Goal: Task Accomplishment & Management: Use online tool/utility

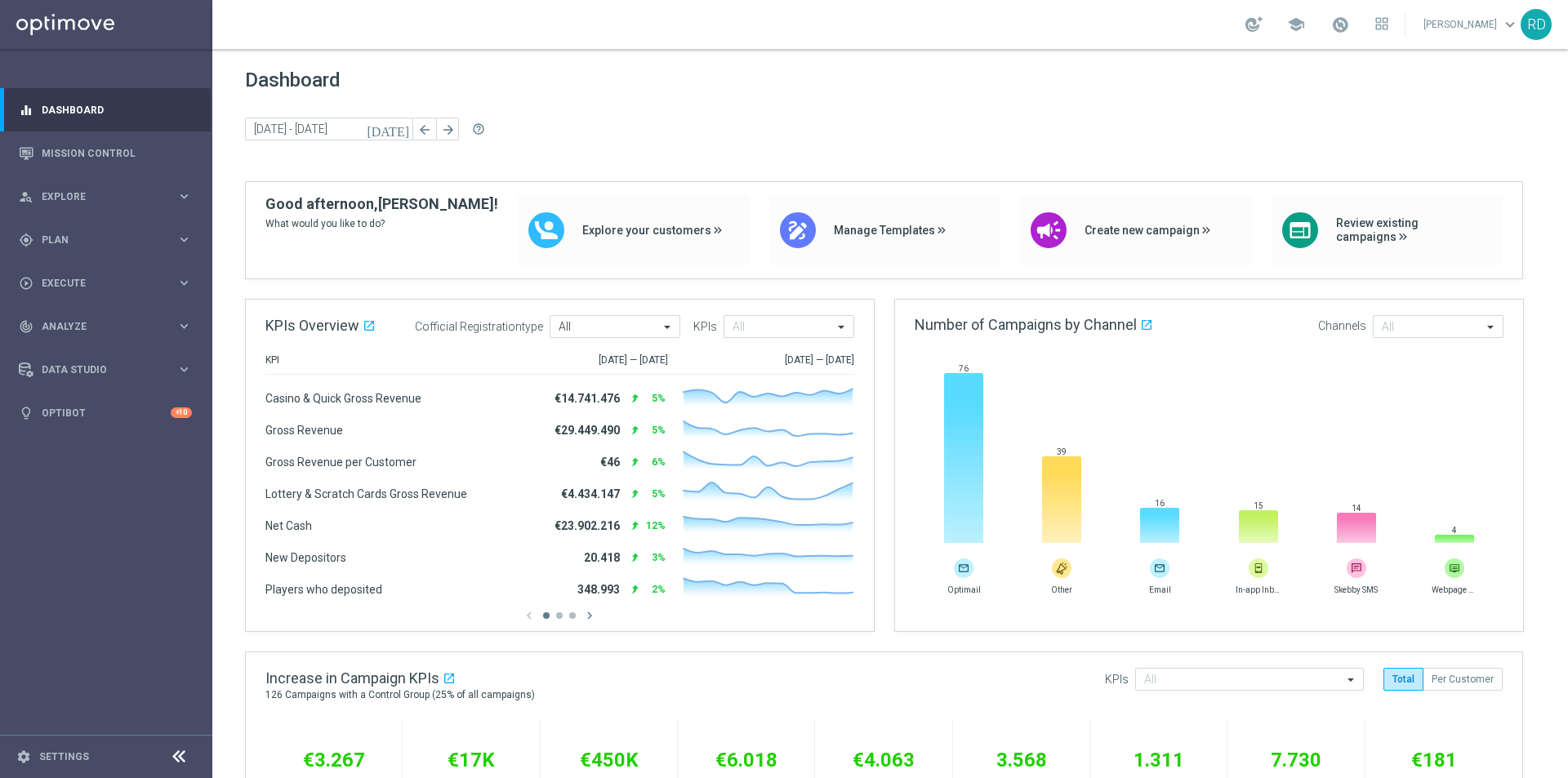
click at [1079, 94] on div "Dashboard [DATE] [DATE] - [DATE] arrow_back arrow_forward help_outline" at bounding box center [890, 124] width 1290 height 113
click at [1245, 26] on div at bounding box center [1254, 23] width 17 height 16
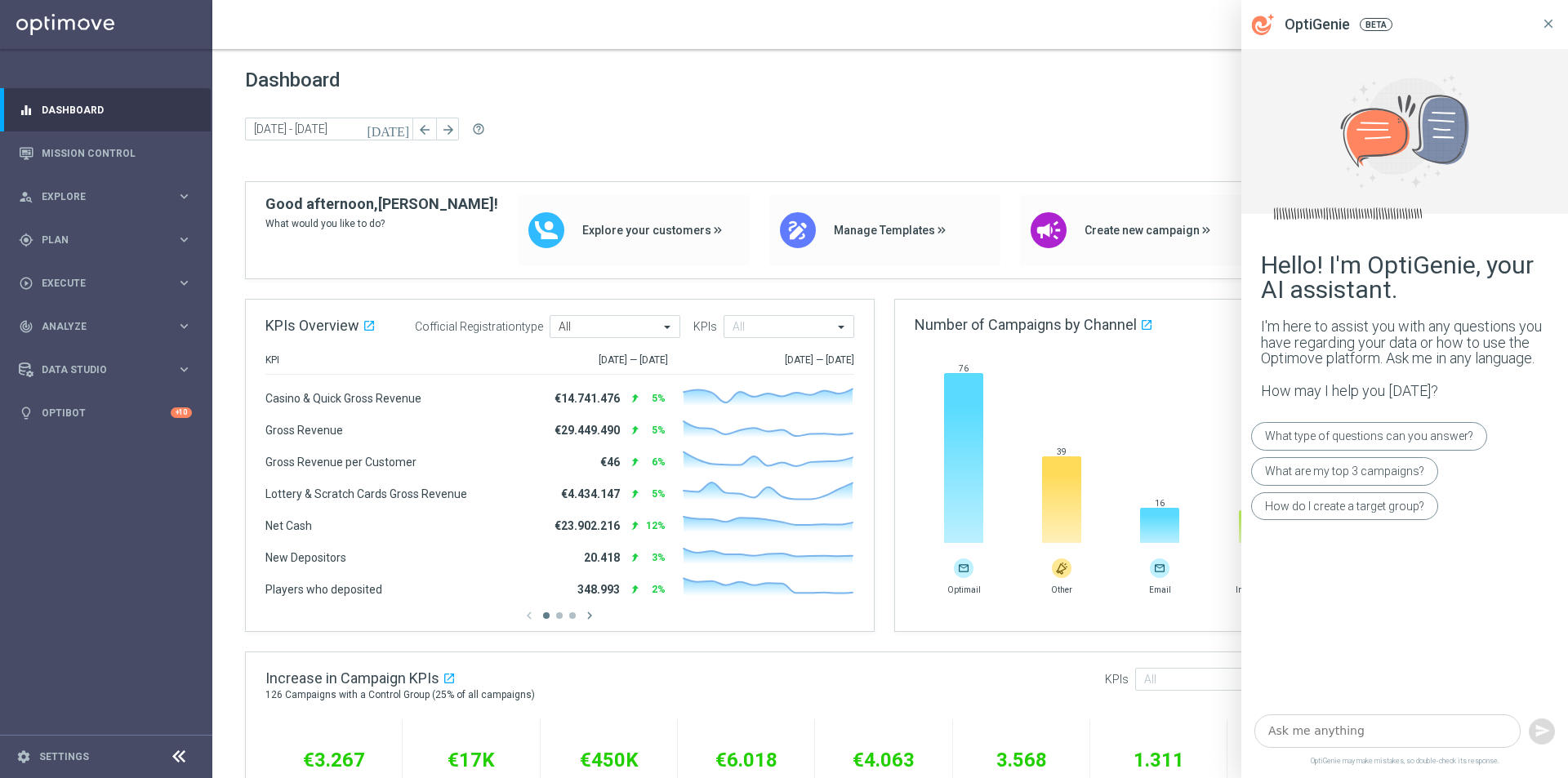
click at [1546, 26] on icon at bounding box center [1548, 23] width 15 height 15
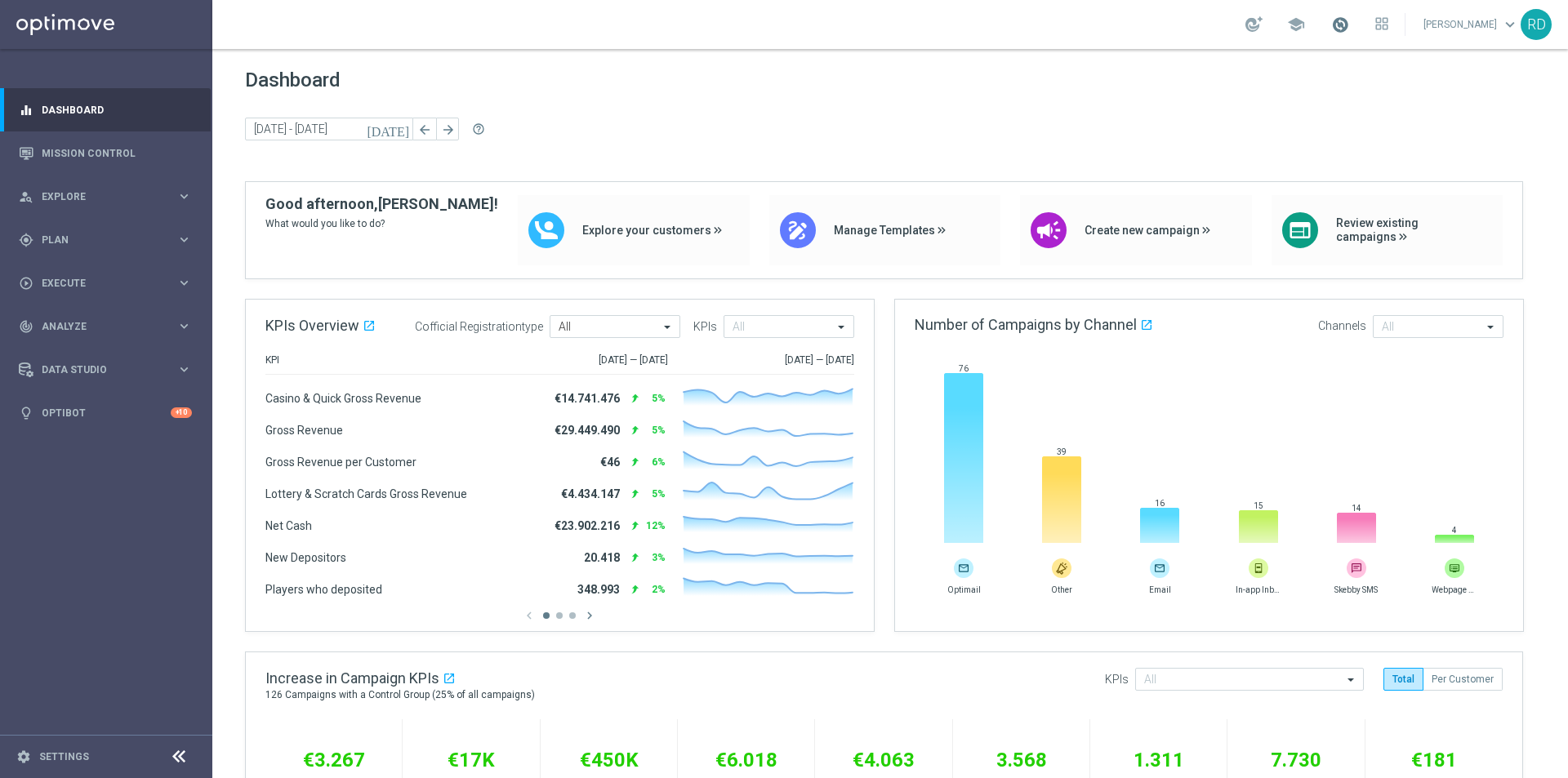
click at [1331, 24] on span at bounding box center [1339, 24] width 18 height 18
click at [1072, 116] on div "Dashboard [DATE] [DATE] - [DATE] arrow_back arrow_forward help_outline" at bounding box center [890, 124] width 1290 height 113
click at [47, 239] on span "Plan" at bounding box center [109, 239] width 135 height 9
click at [65, 271] on link "Target Groups" at bounding box center [106, 274] width 127 height 13
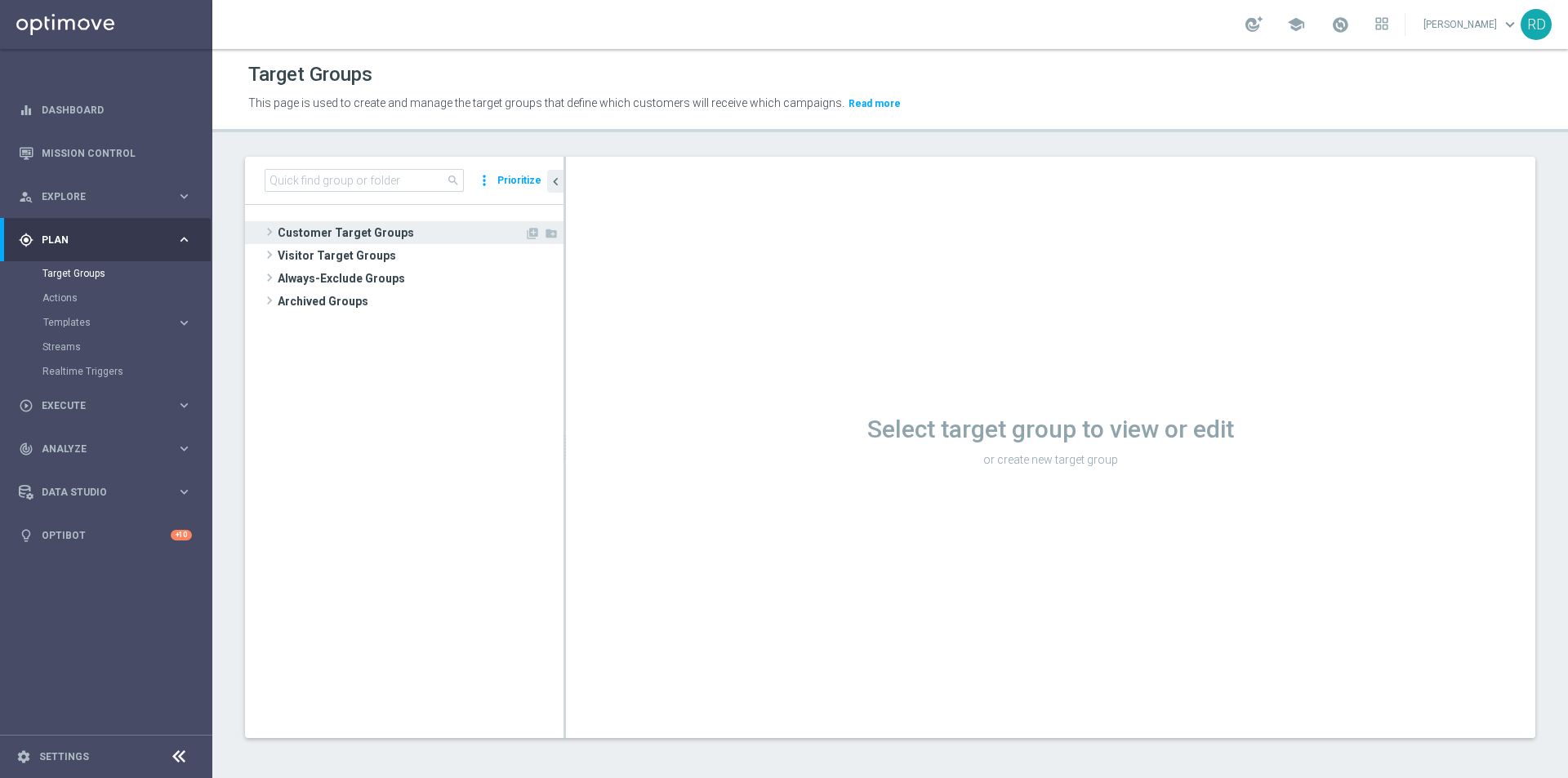
click at [285, 223] on span "Customer Target Groups" at bounding box center [401, 233] width 247 height 22
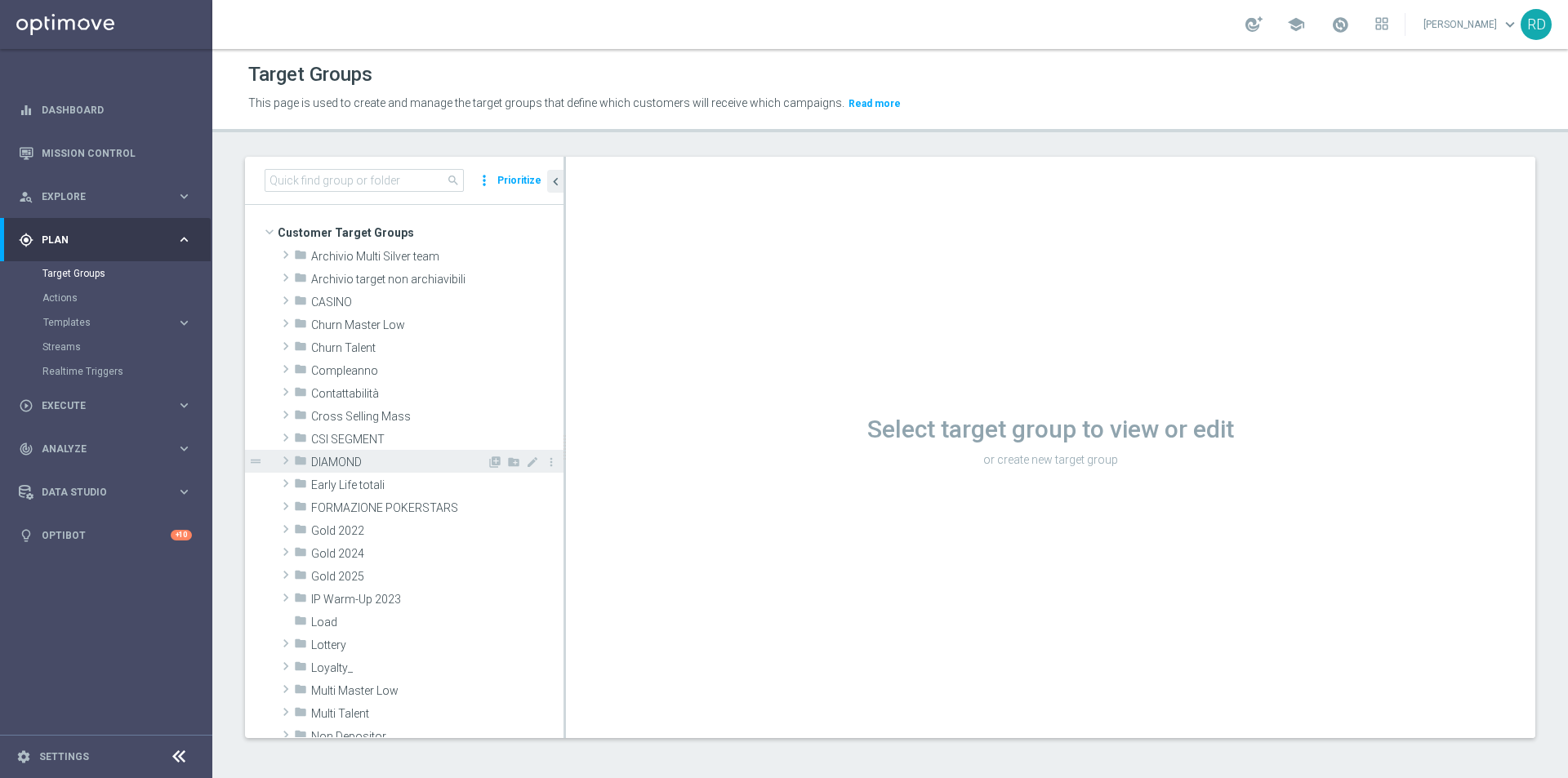
click at [288, 467] on span at bounding box center [285, 460] width 16 height 20
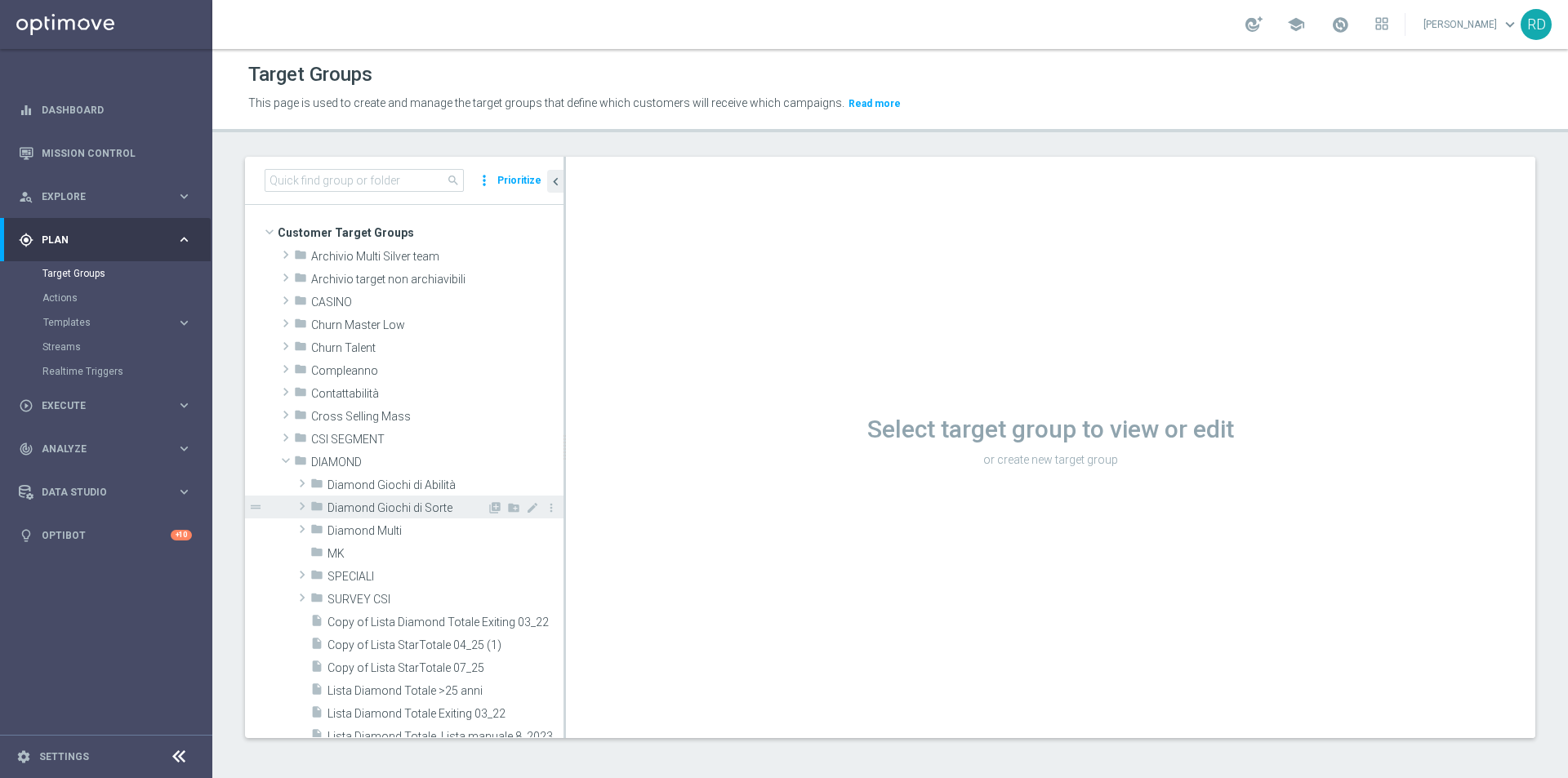
click at [366, 499] on div "folder Diamond Giochi di Sorte" at bounding box center [398, 507] width 177 height 22
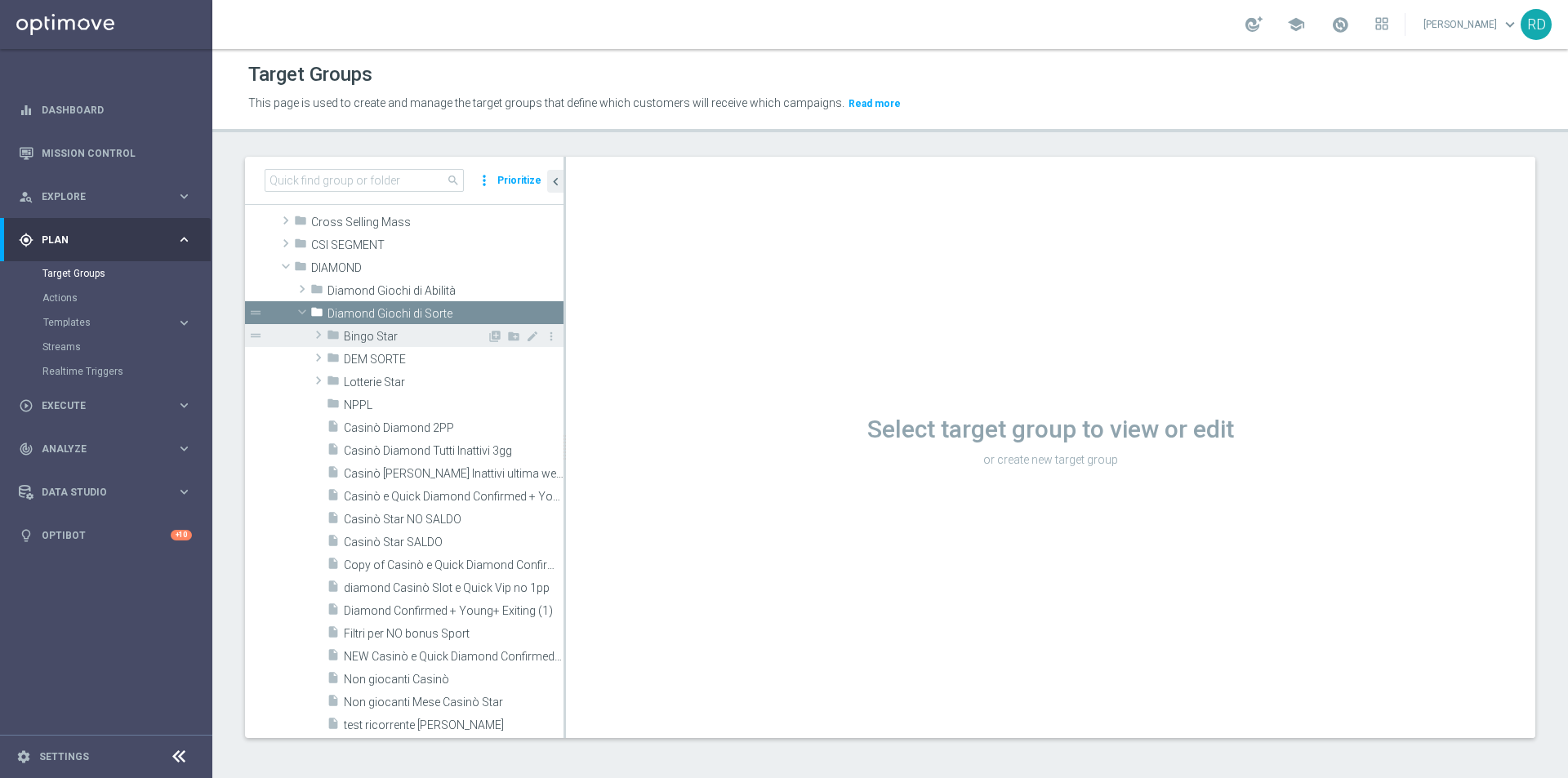
scroll to position [245, 0]
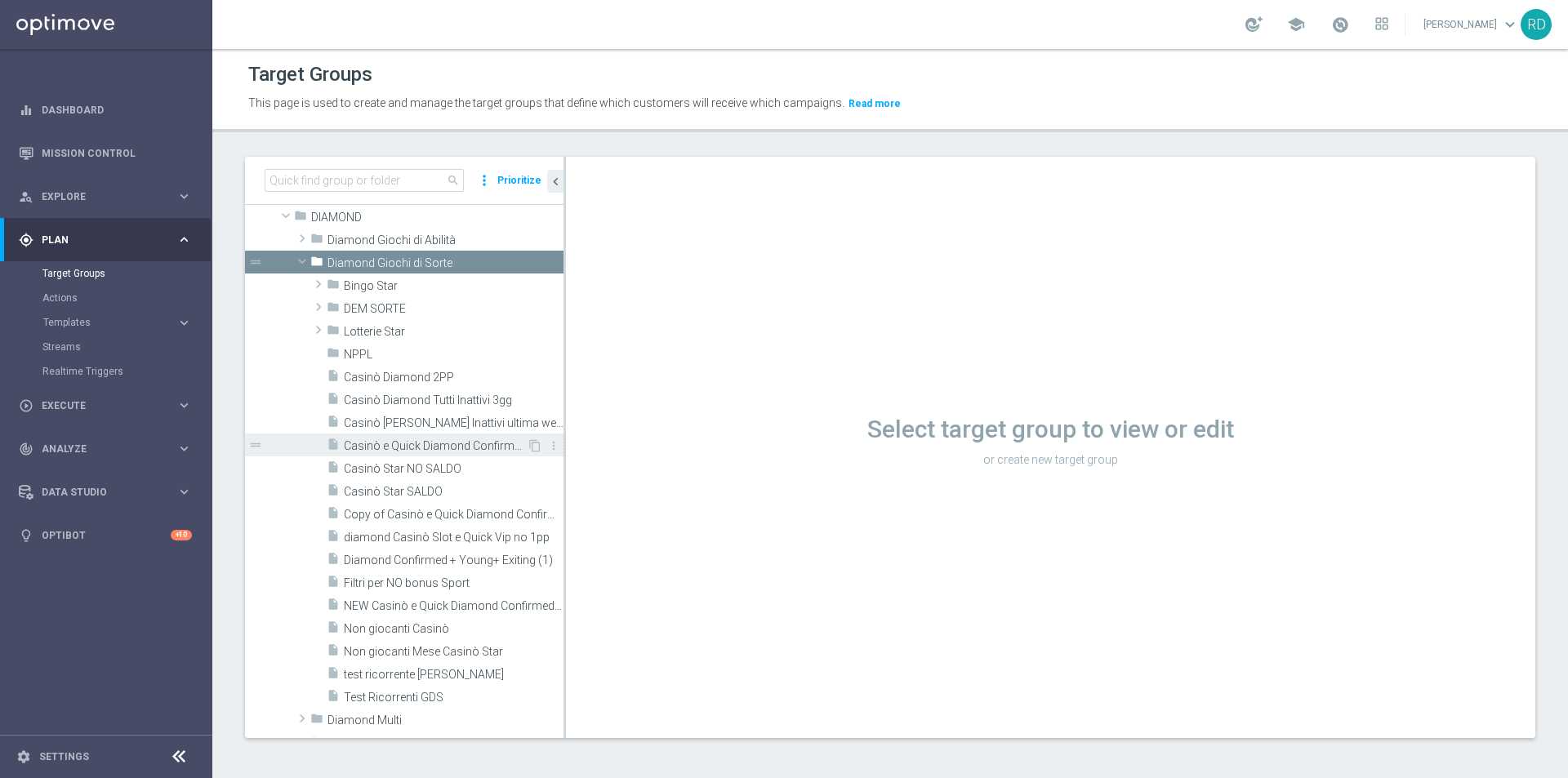
click at [375, 447] on span "Casinò e Quick Diamond Confirmed + Young+ Exiting" at bounding box center [436, 446] width 183 height 14
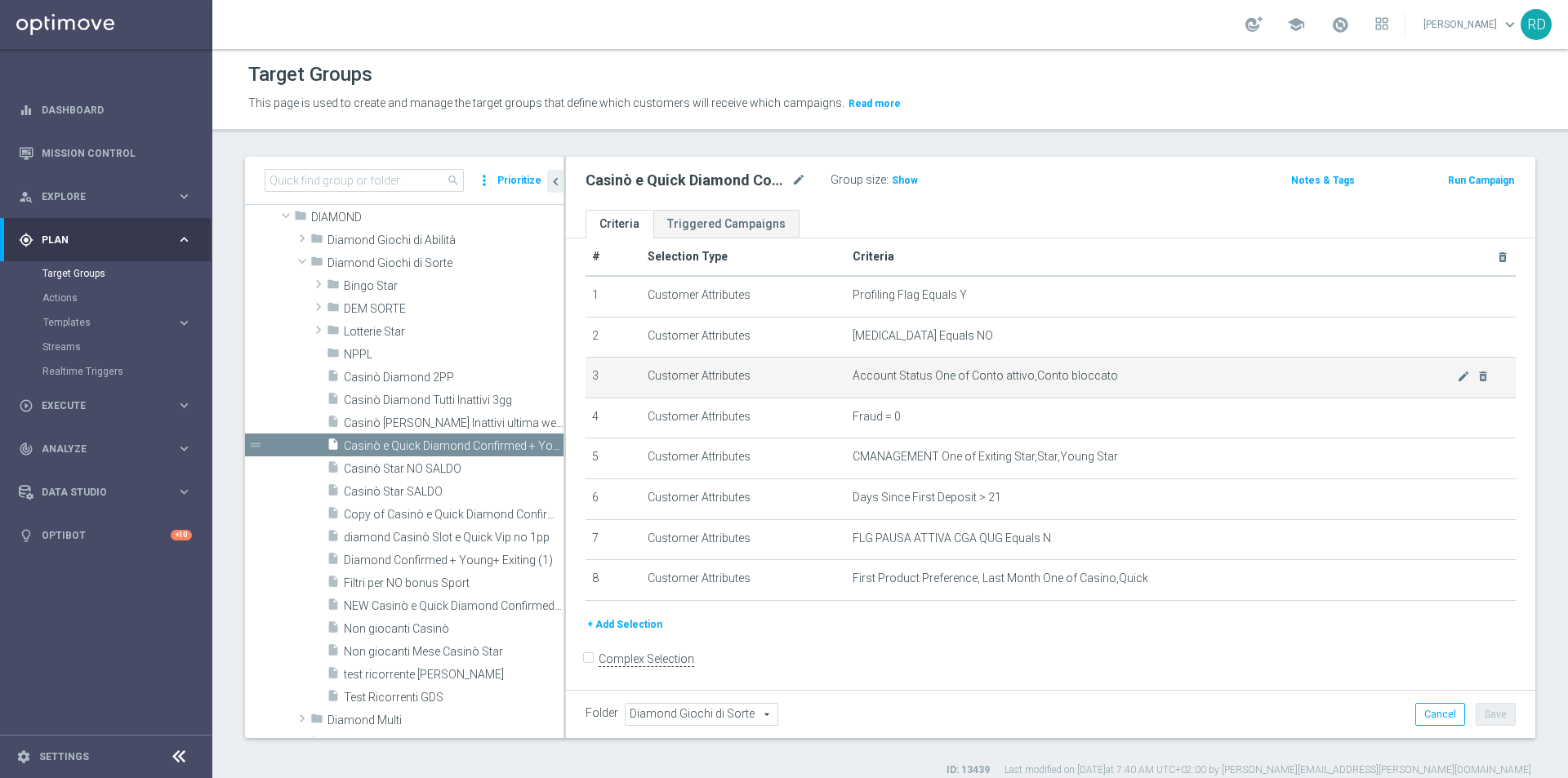
scroll to position [29, 0]
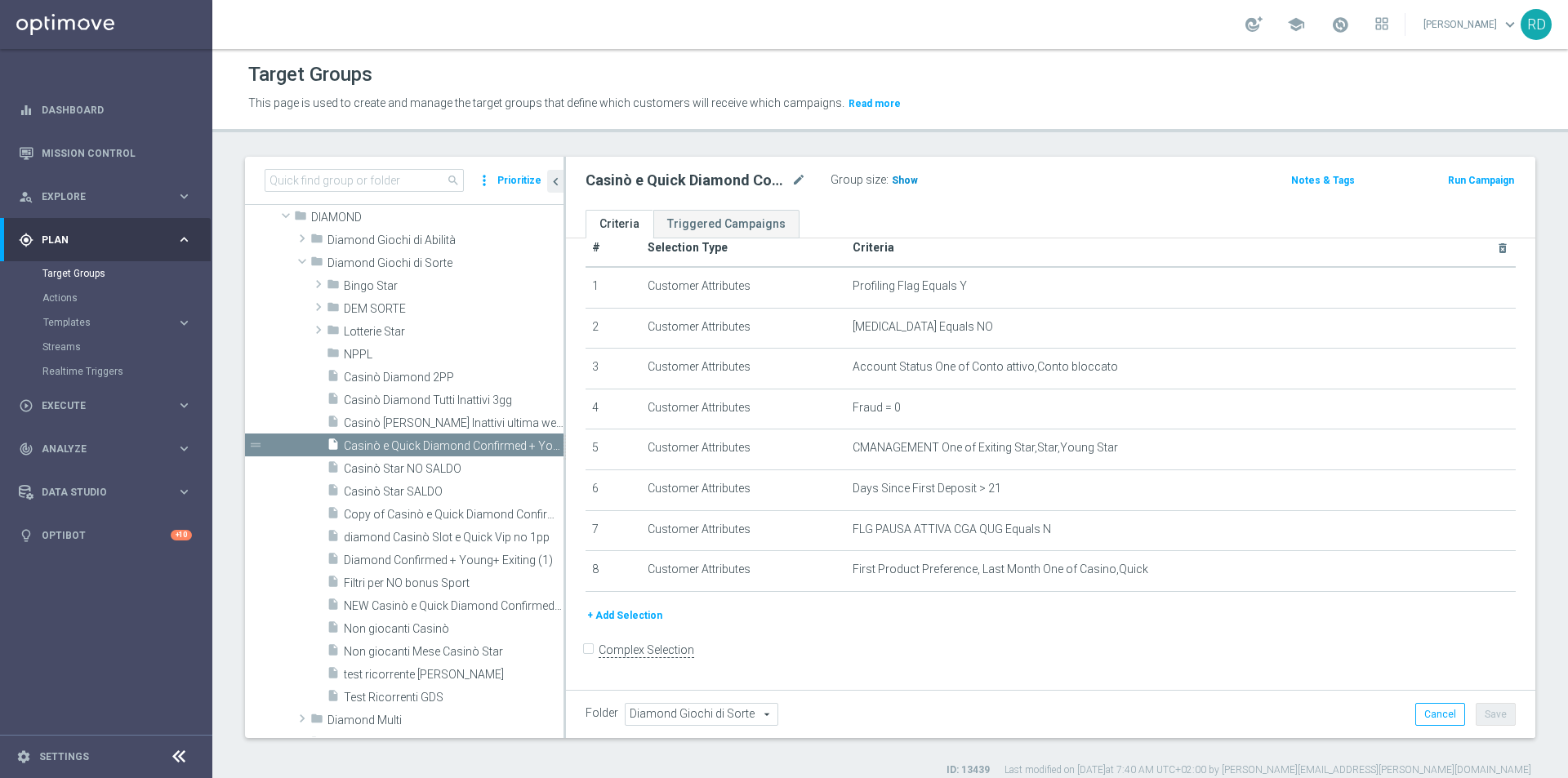
click at [904, 181] on span "Show" at bounding box center [905, 180] width 26 height 11
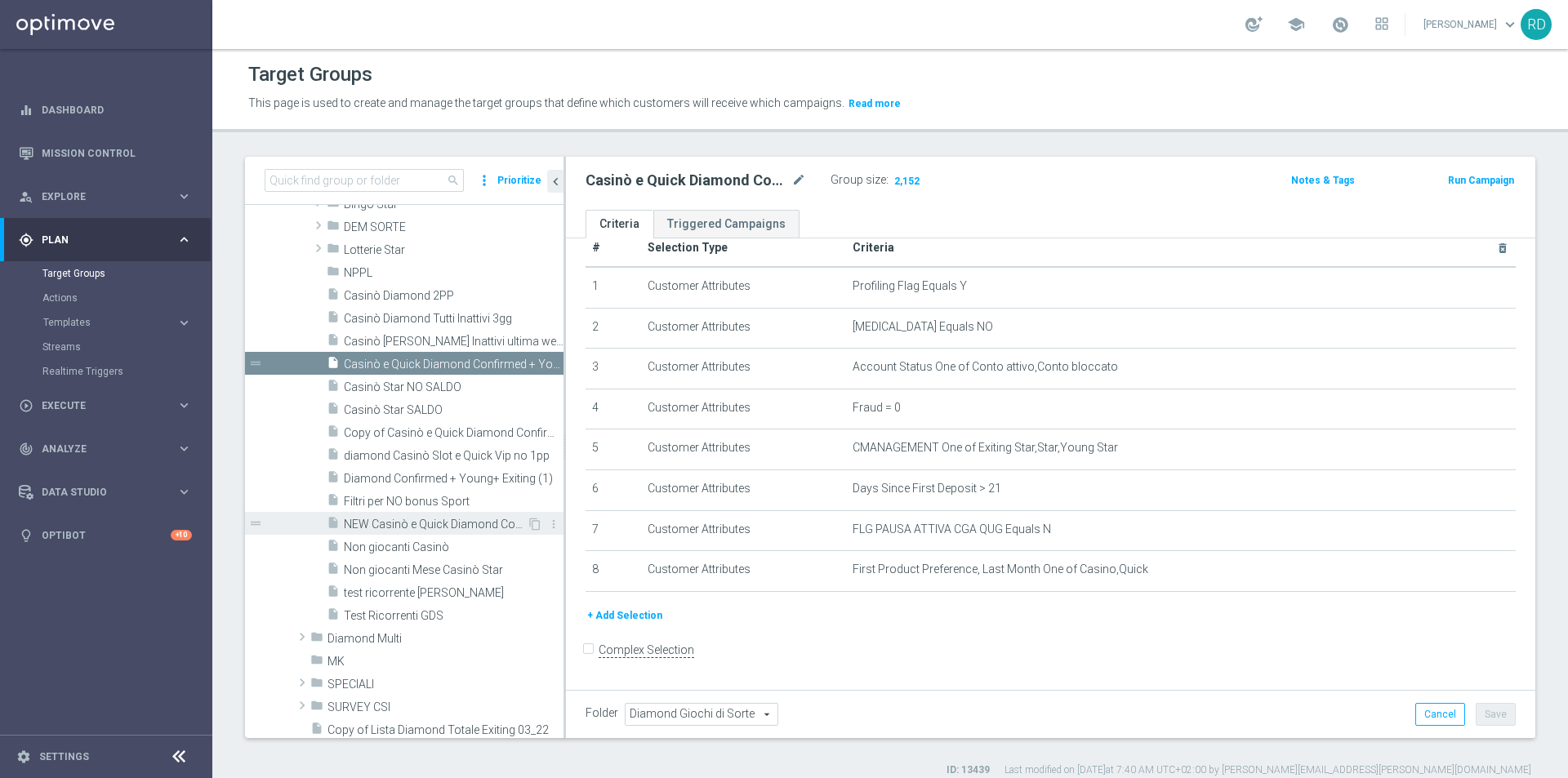
click at [417, 526] on span "NEW Casinò e Quick Diamond Confirmed + Young+ Exiting" at bounding box center [436, 525] width 183 height 14
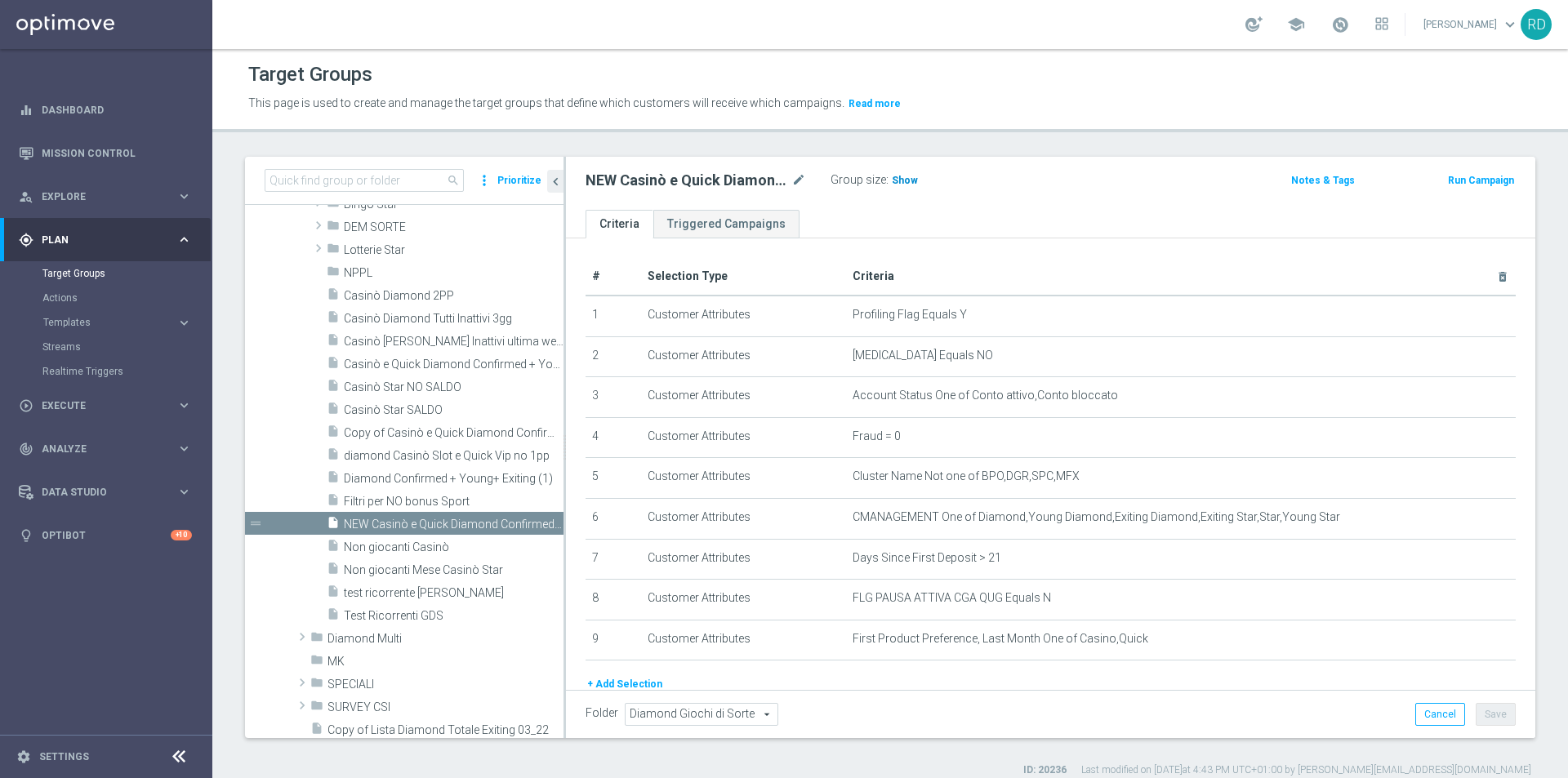
click at [901, 183] on span "Show" at bounding box center [905, 180] width 26 height 11
click at [910, 184] on span "2,132" at bounding box center [906, 182] width 29 height 16
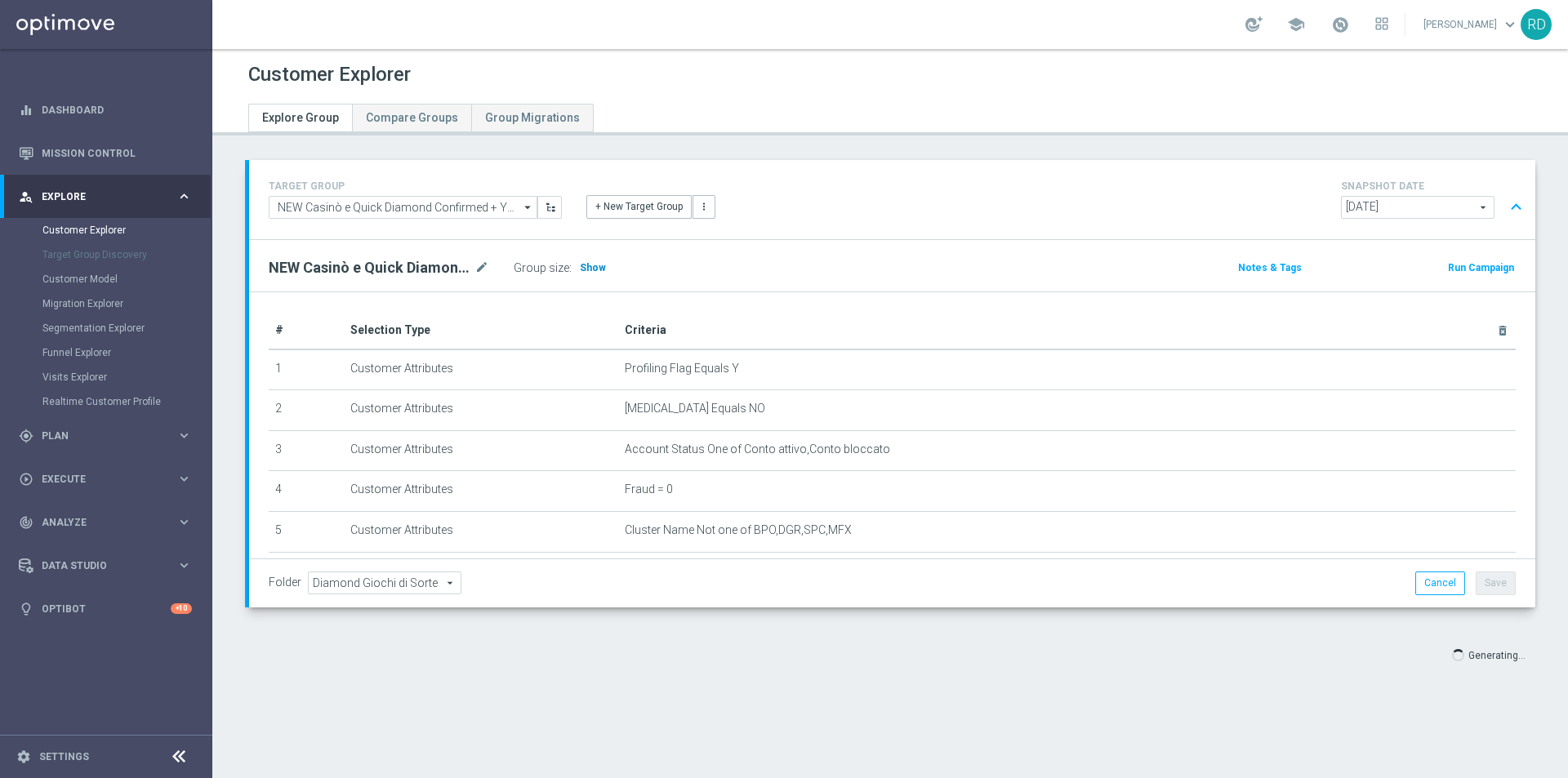
click at [583, 267] on span "Show" at bounding box center [593, 267] width 26 height 11
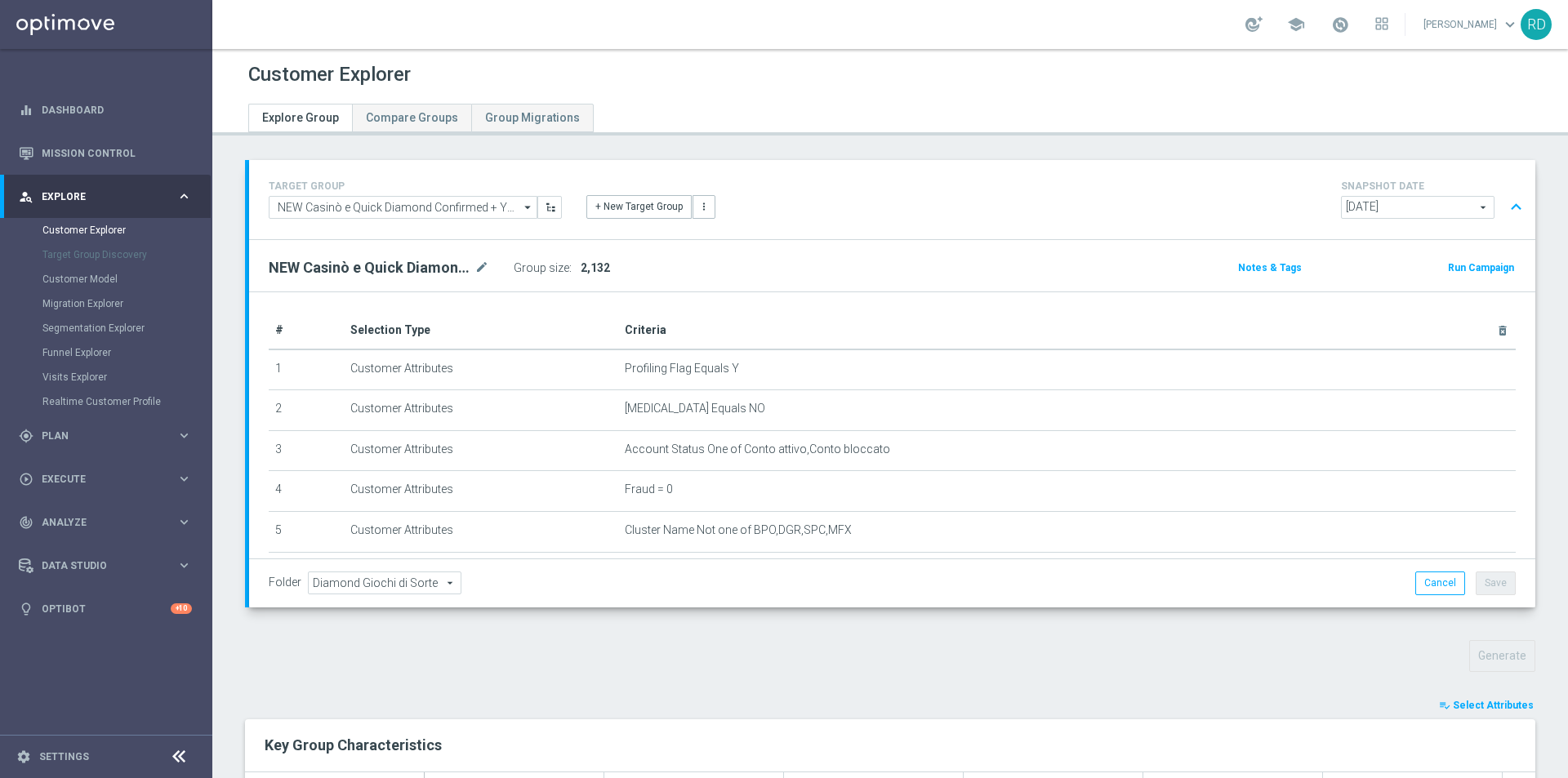
click at [594, 265] on span "2,132" at bounding box center [595, 267] width 29 height 13
click at [593, 270] on span "2,132" at bounding box center [595, 267] width 29 height 13
drag, startPoint x: 599, startPoint y: 267, endPoint x: 608, endPoint y: 267, distance: 9.0
click at [600, 267] on span "2,132" at bounding box center [595, 267] width 29 height 13
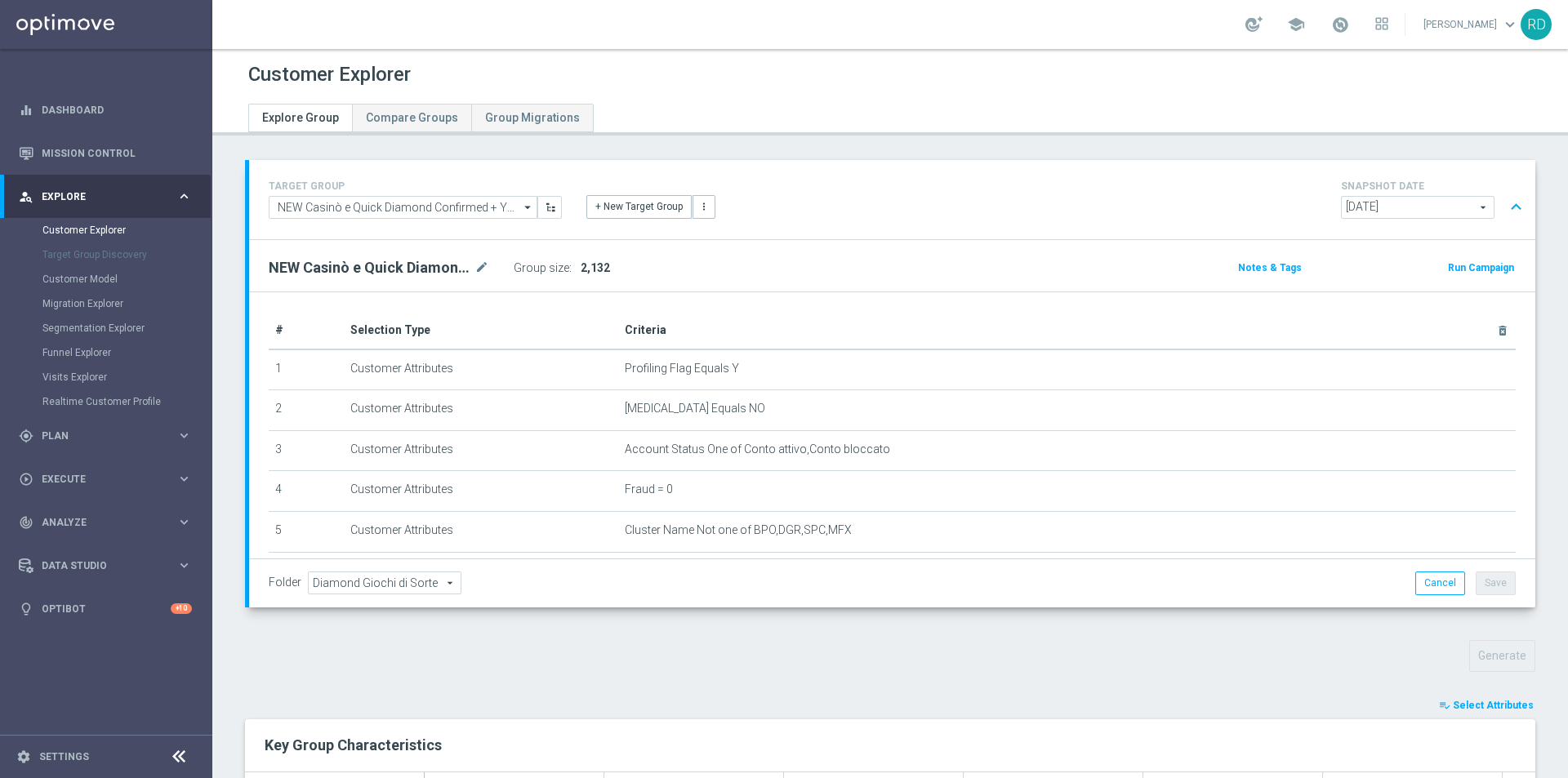
click at [665, 275] on div "Group size : 2,132" at bounding box center [595, 267] width 164 height 22
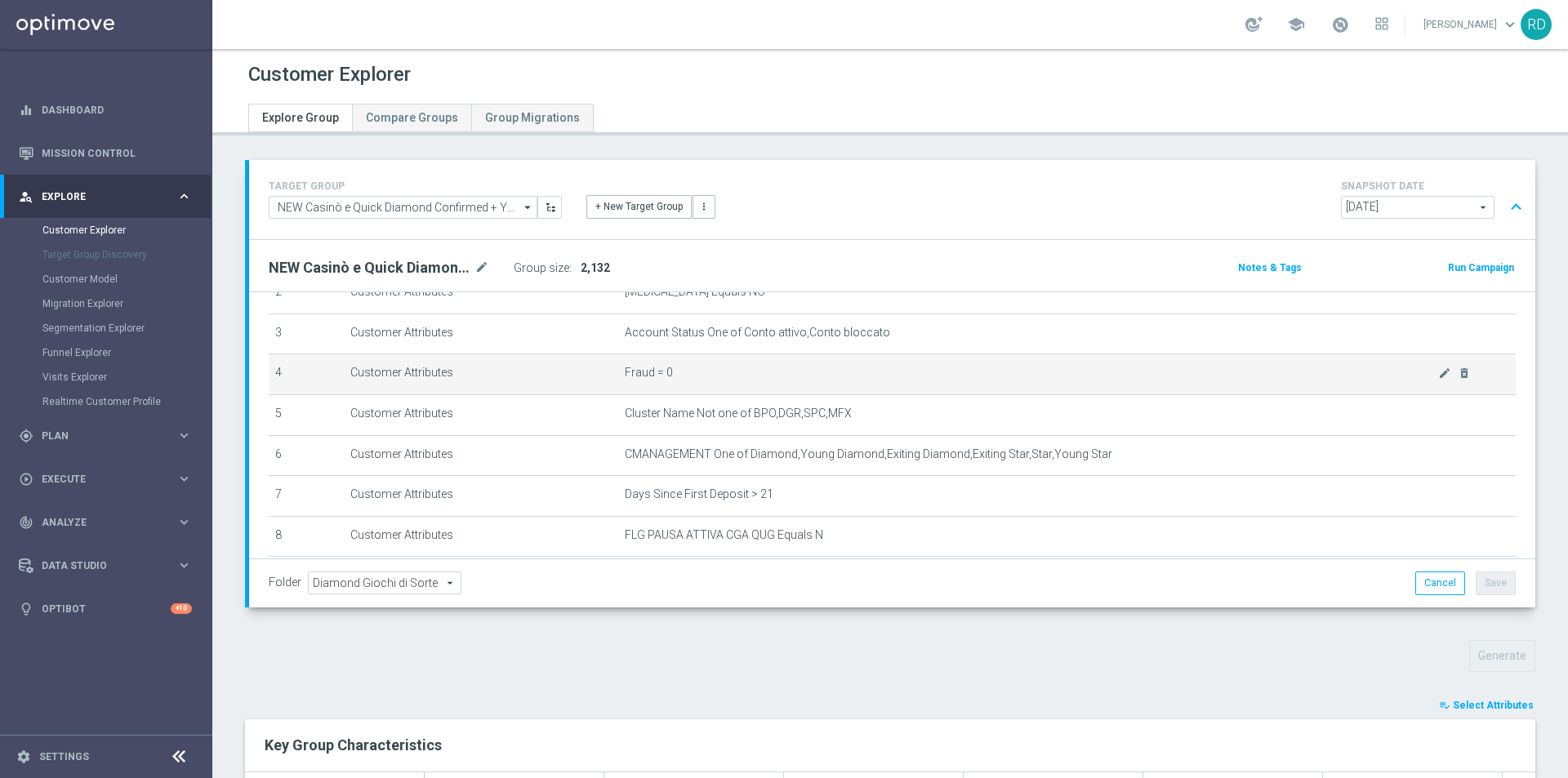
scroll to position [88, 0]
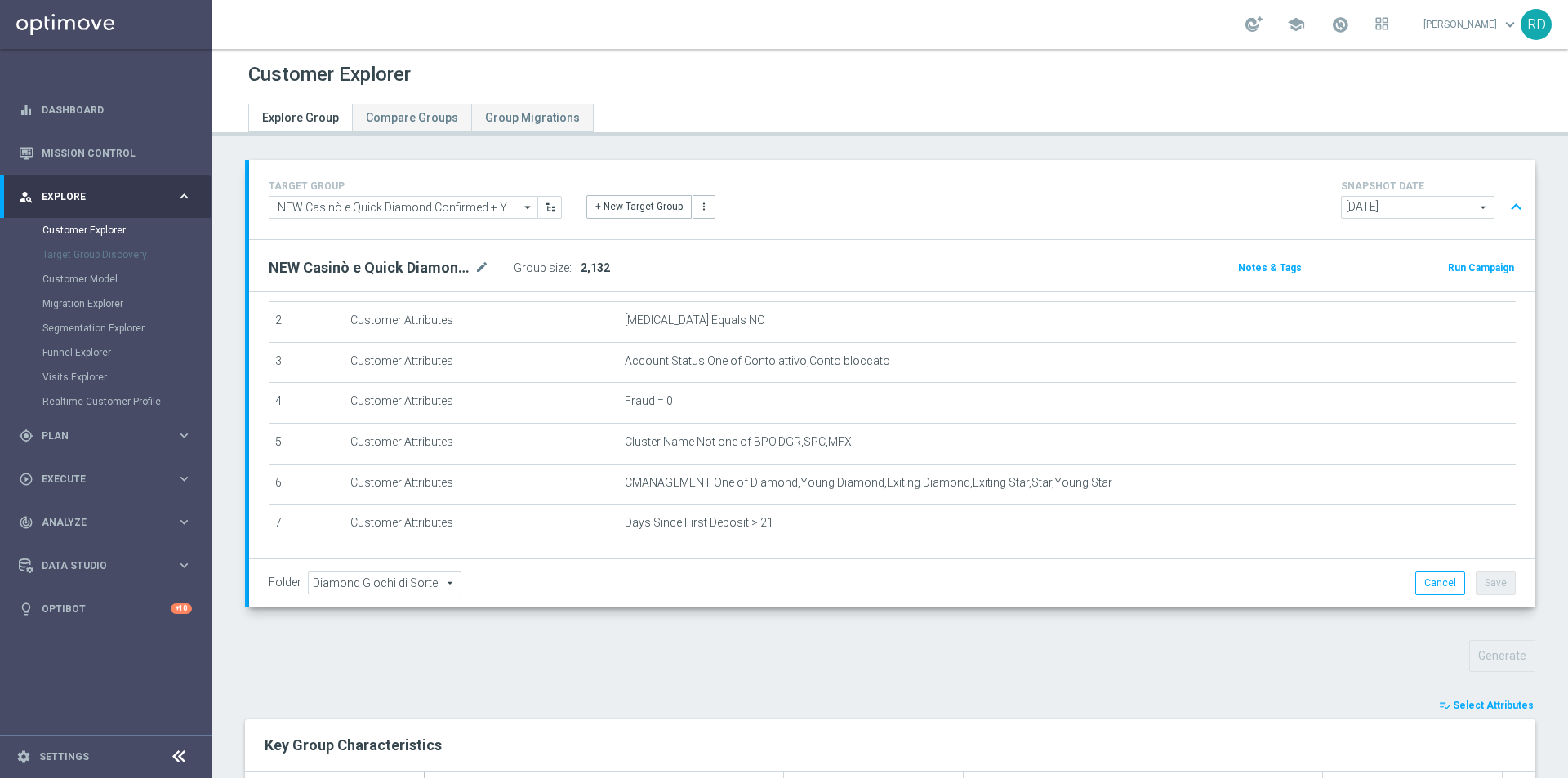
click at [597, 268] on span "2,132" at bounding box center [595, 267] width 29 height 13
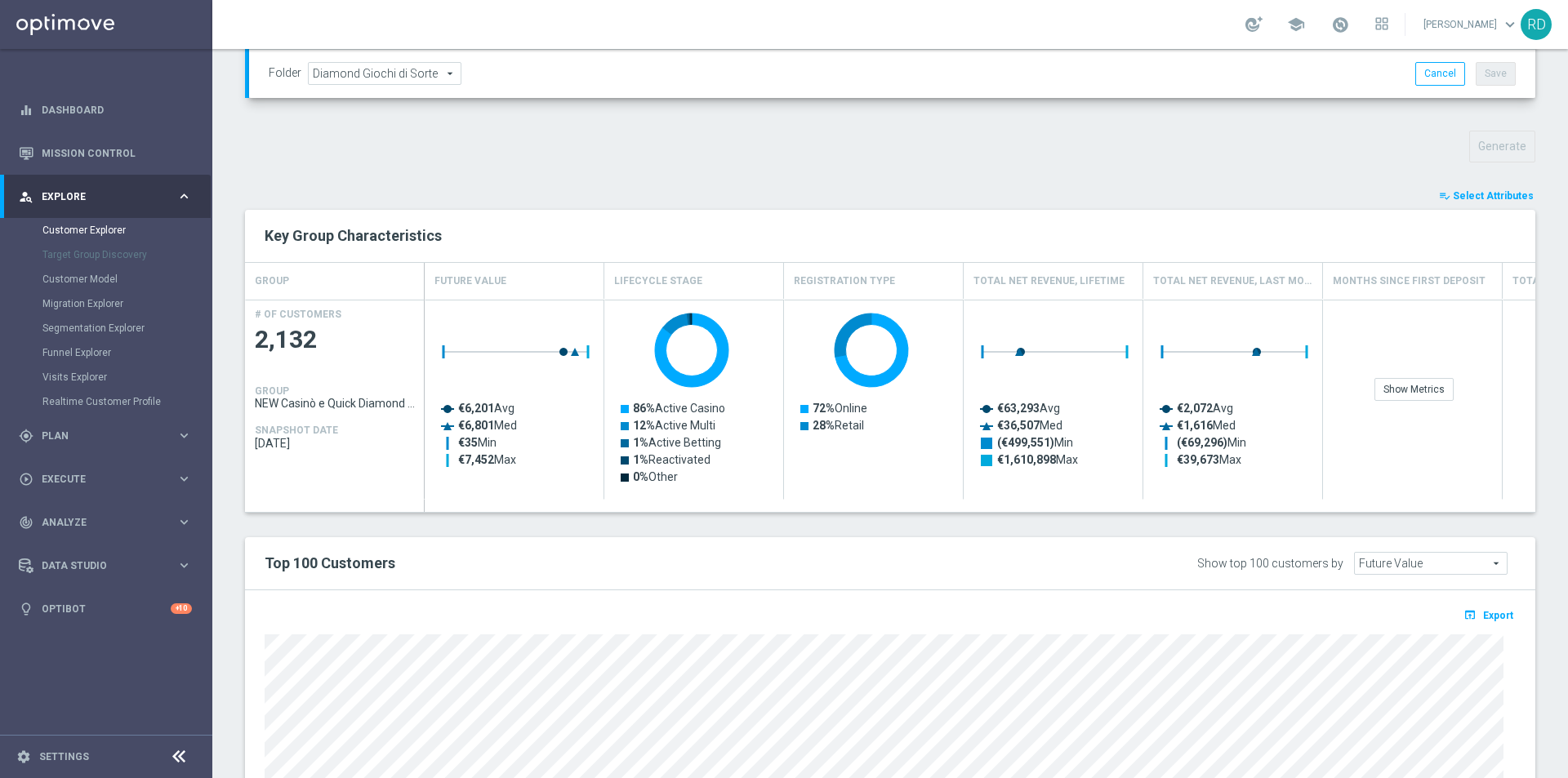
scroll to position [490, 0]
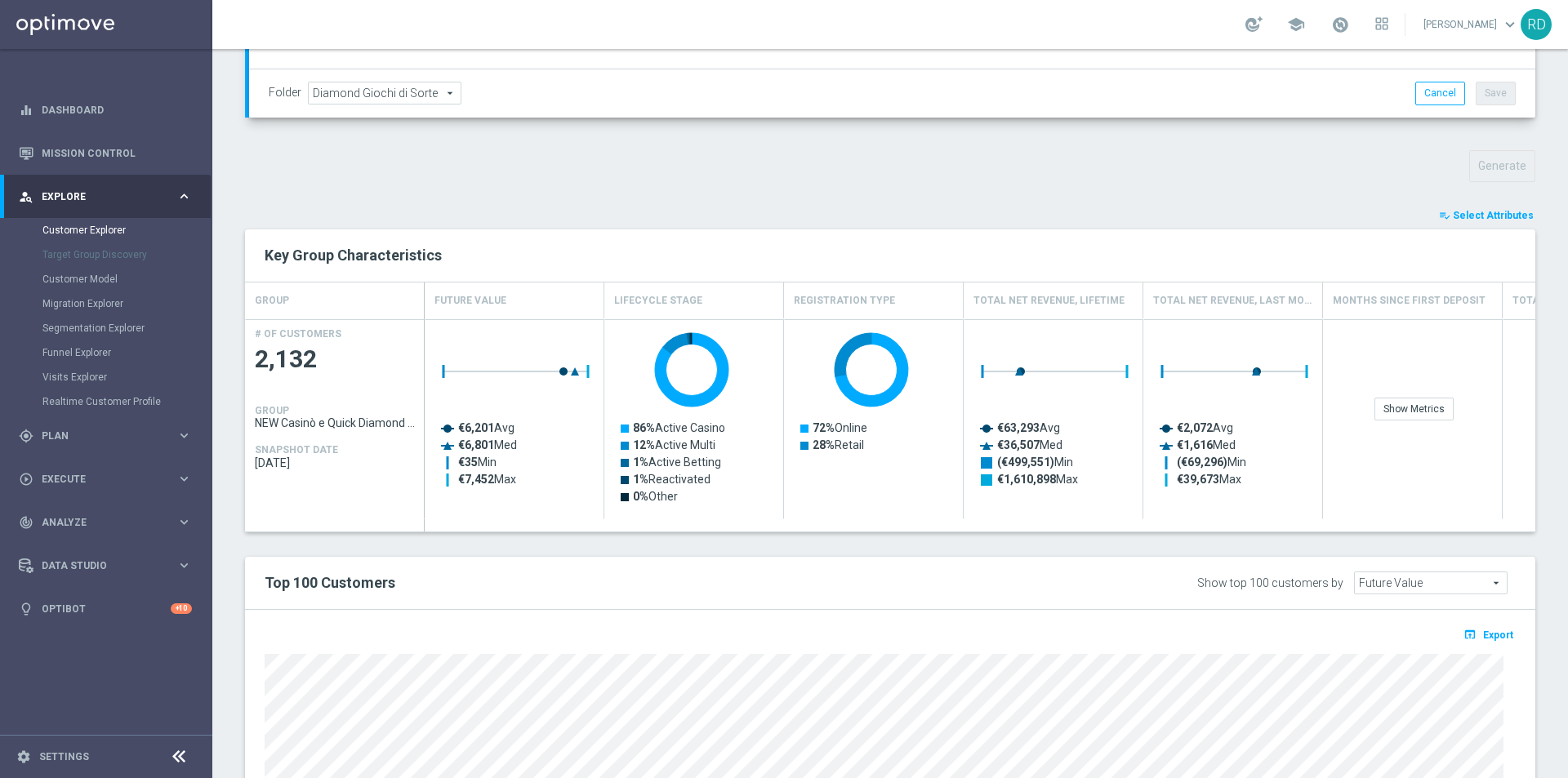
click at [1456, 217] on span "Select Attributes" at bounding box center [1492, 215] width 80 height 11
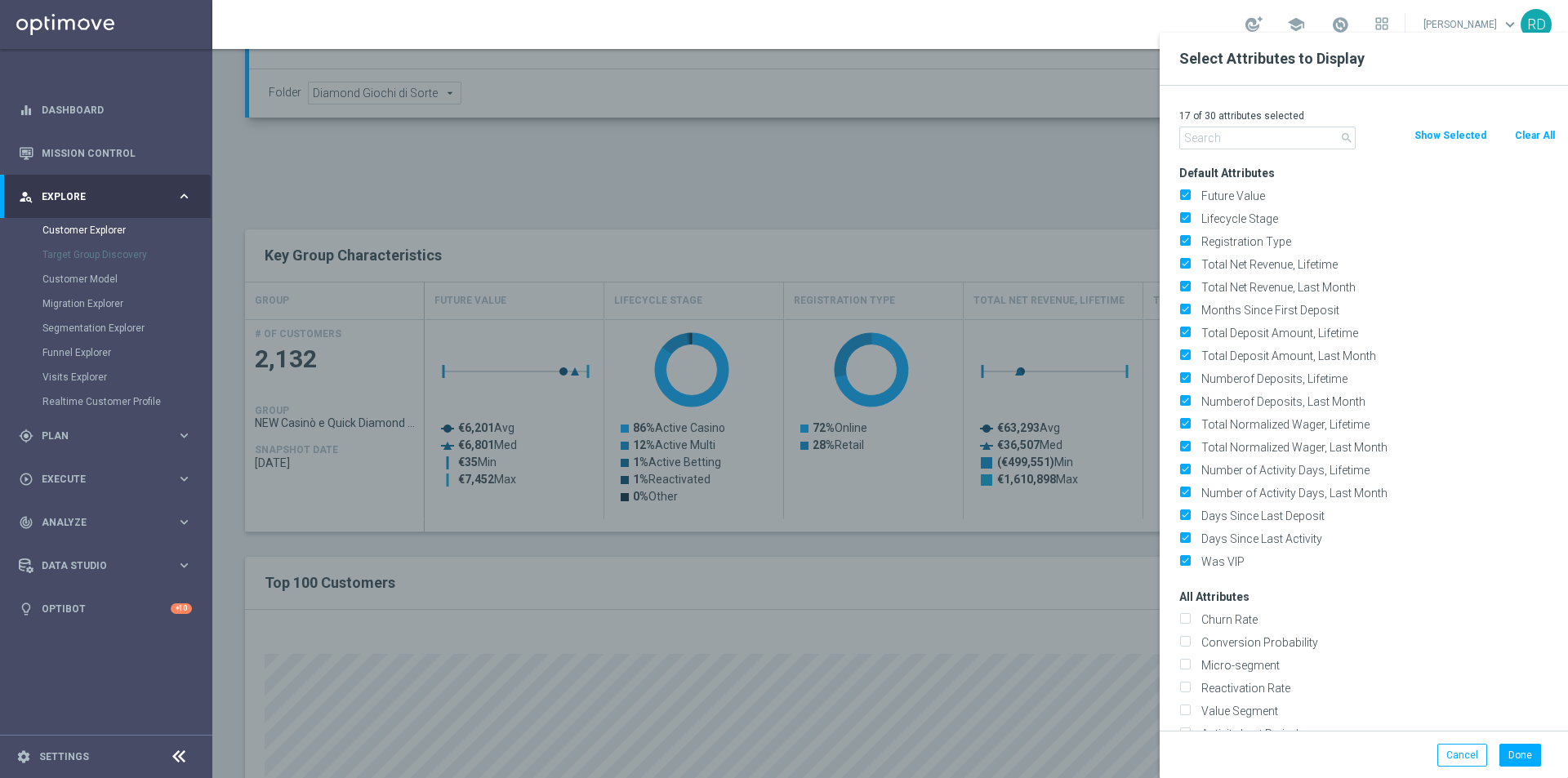
click at [1207, 145] on input "text" at bounding box center [1267, 137] width 177 height 22
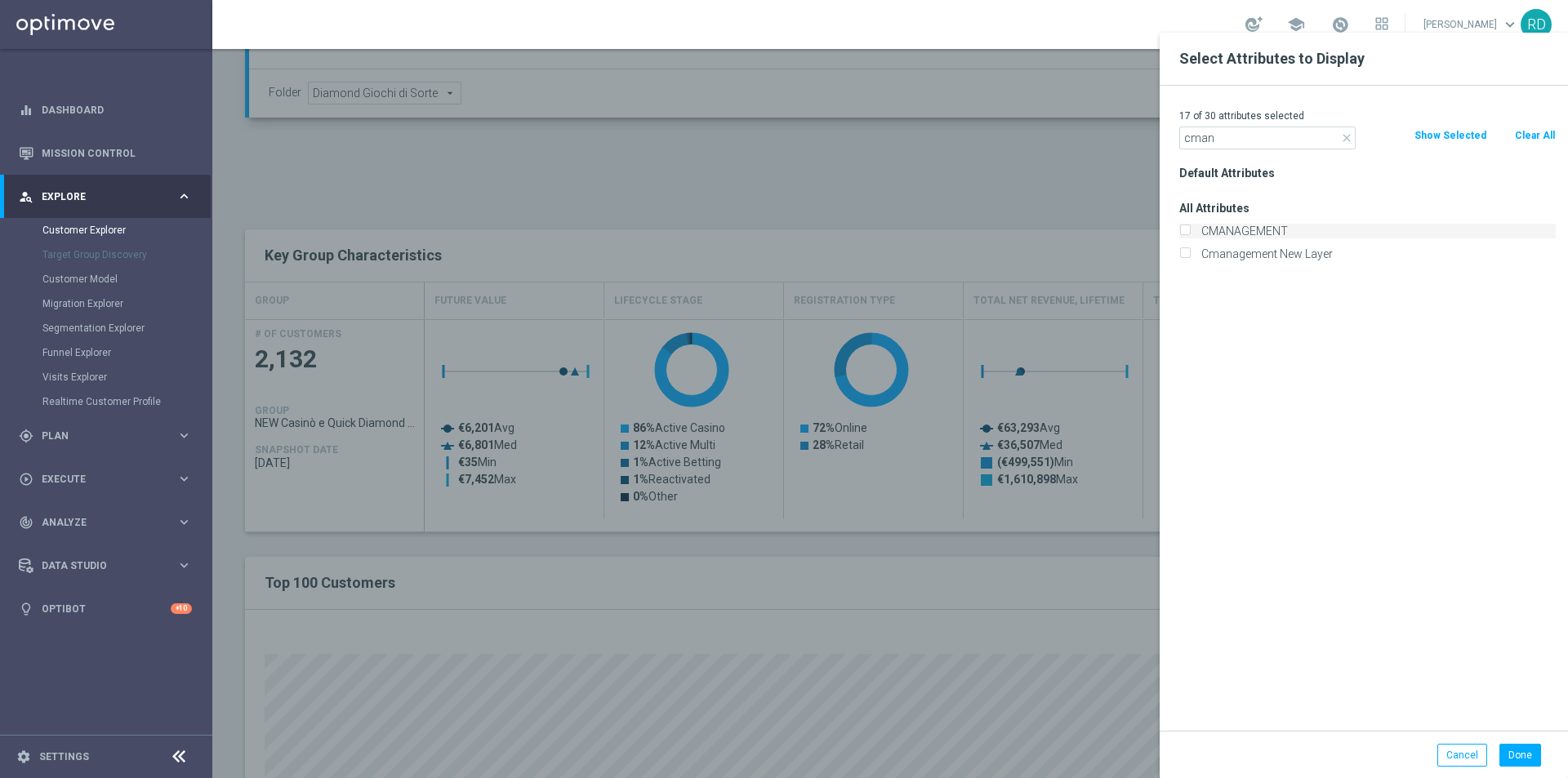
type input "cman"
click at [1217, 228] on label "CMANAGEMENT" at bounding box center [1374, 231] width 360 height 15
click at [1189, 228] on input "CMANAGEMENT" at bounding box center [1184, 233] width 10 height 10
checkbox input "true"
drag, startPoint x: 1527, startPoint y: 750, endPoint x: 1510, endPoint y: 739, distance: 20.2
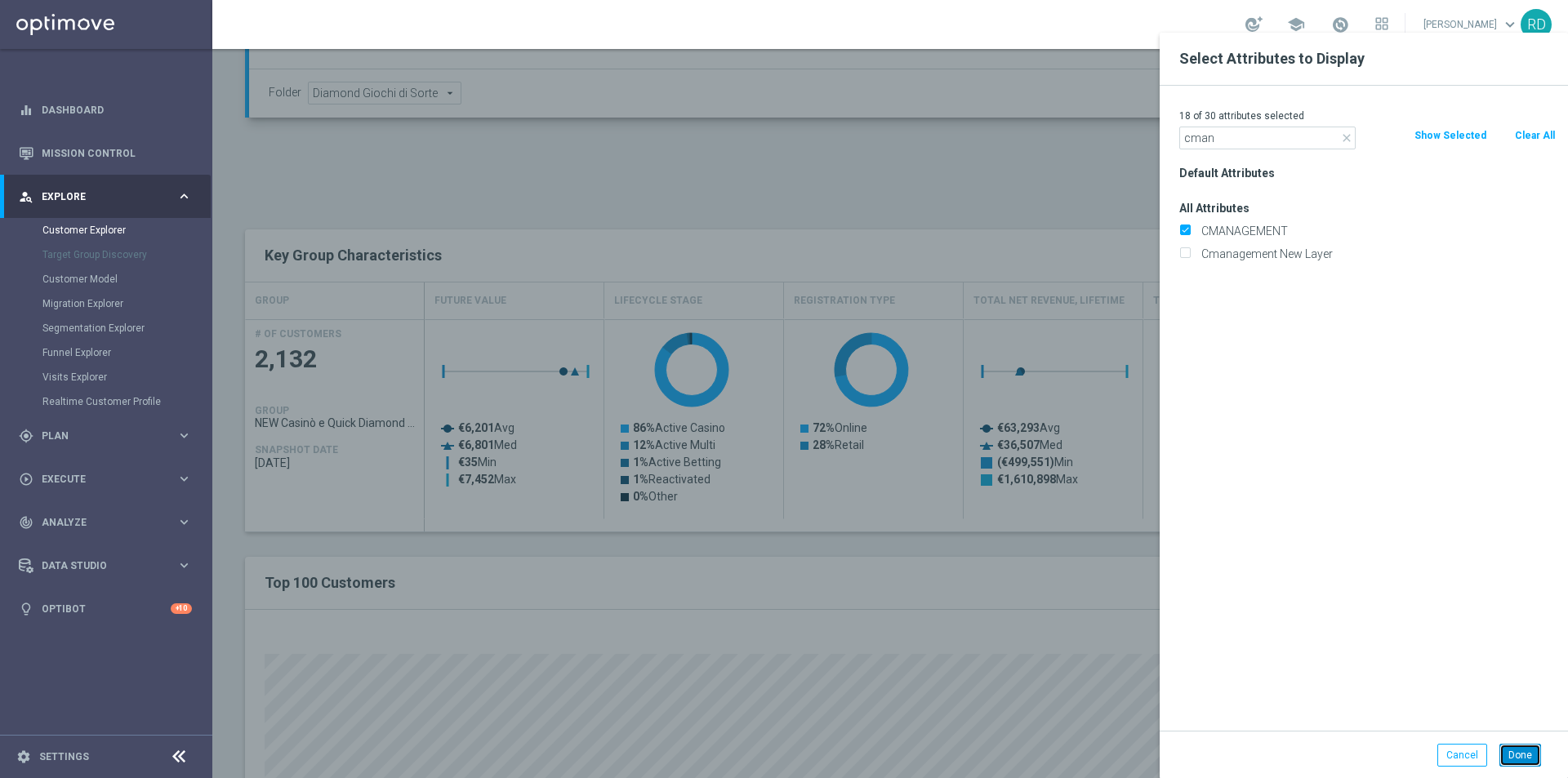
click at [1522, 748] on button "Done" at bounding box center [1519, 755] width 42 height 22
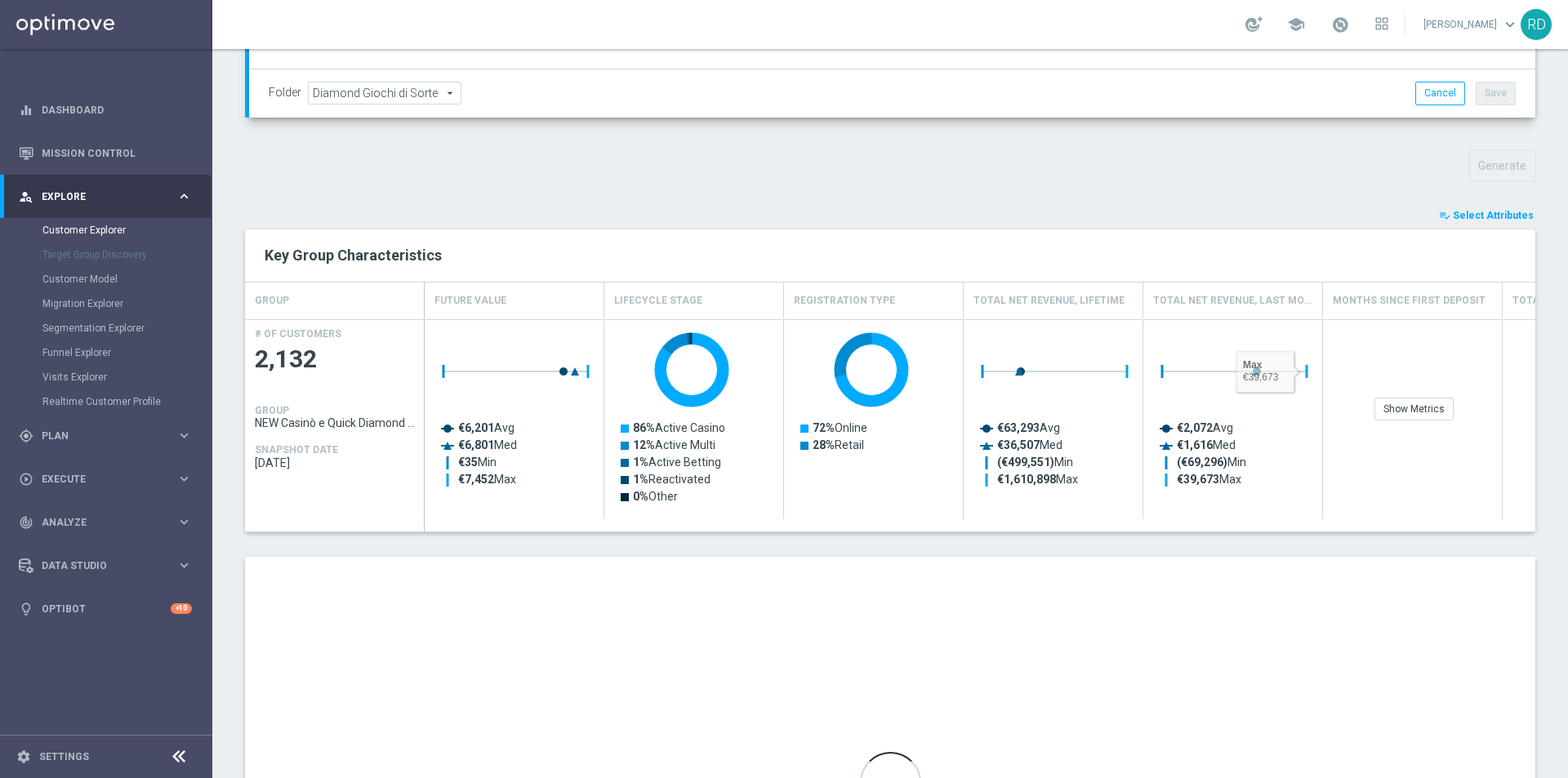
click at [1460, 219] on span "Select Attributes" at bounding box center [1492, 215] width 80 height 11
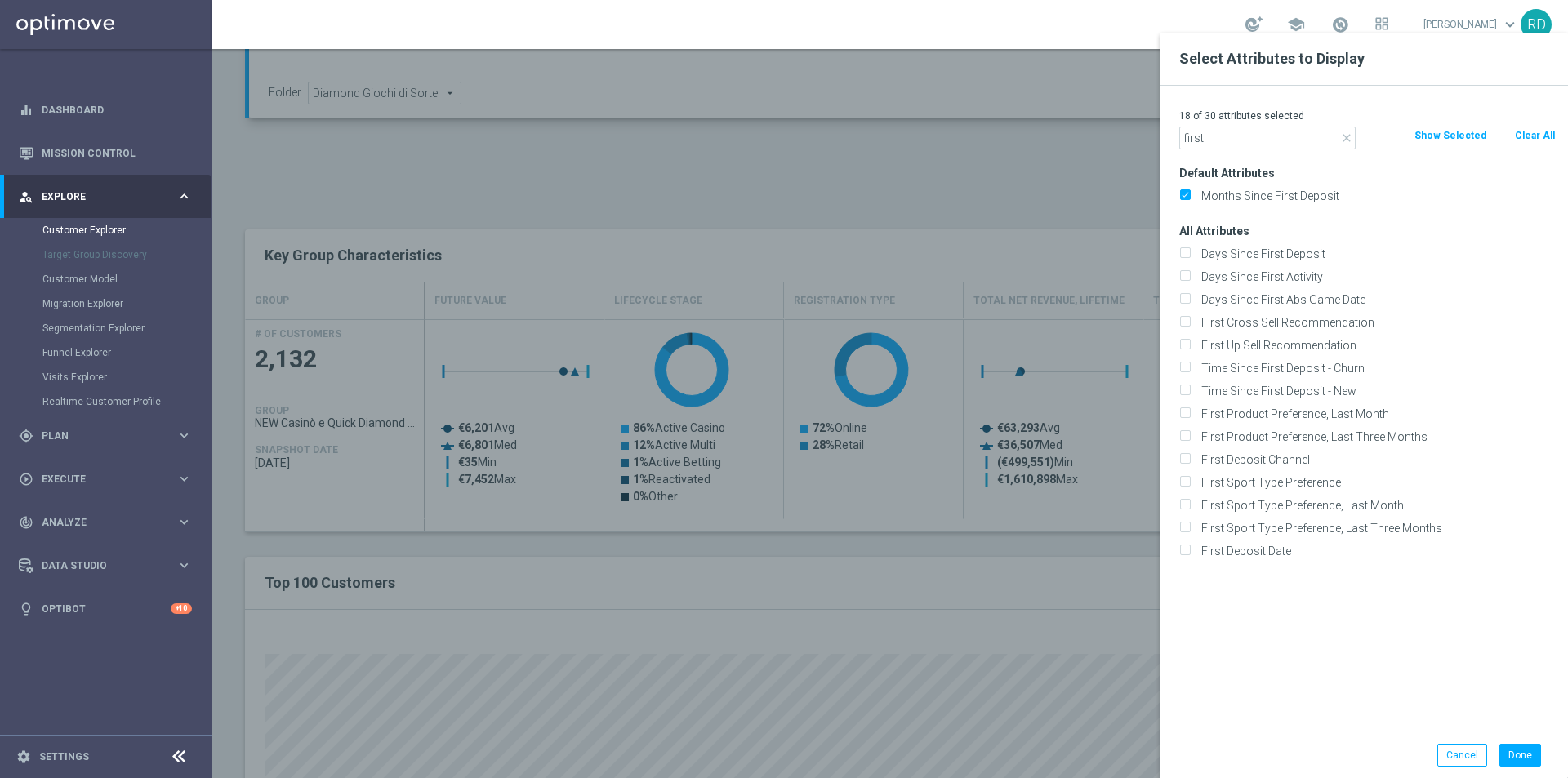
type input "first"
click at [1286, 404] on div "First Product Preference, Last Month" at bounding box center [1367, 413] width 401 height 22
click at [1257, 409] on label "First Product Preference, Last Month" at bounding box center [1374, 414] width 360 height 15
click at [1189, 411] on input "First Product Preference, Last Month" at bounding box center [1184, 415] width 10 height 10
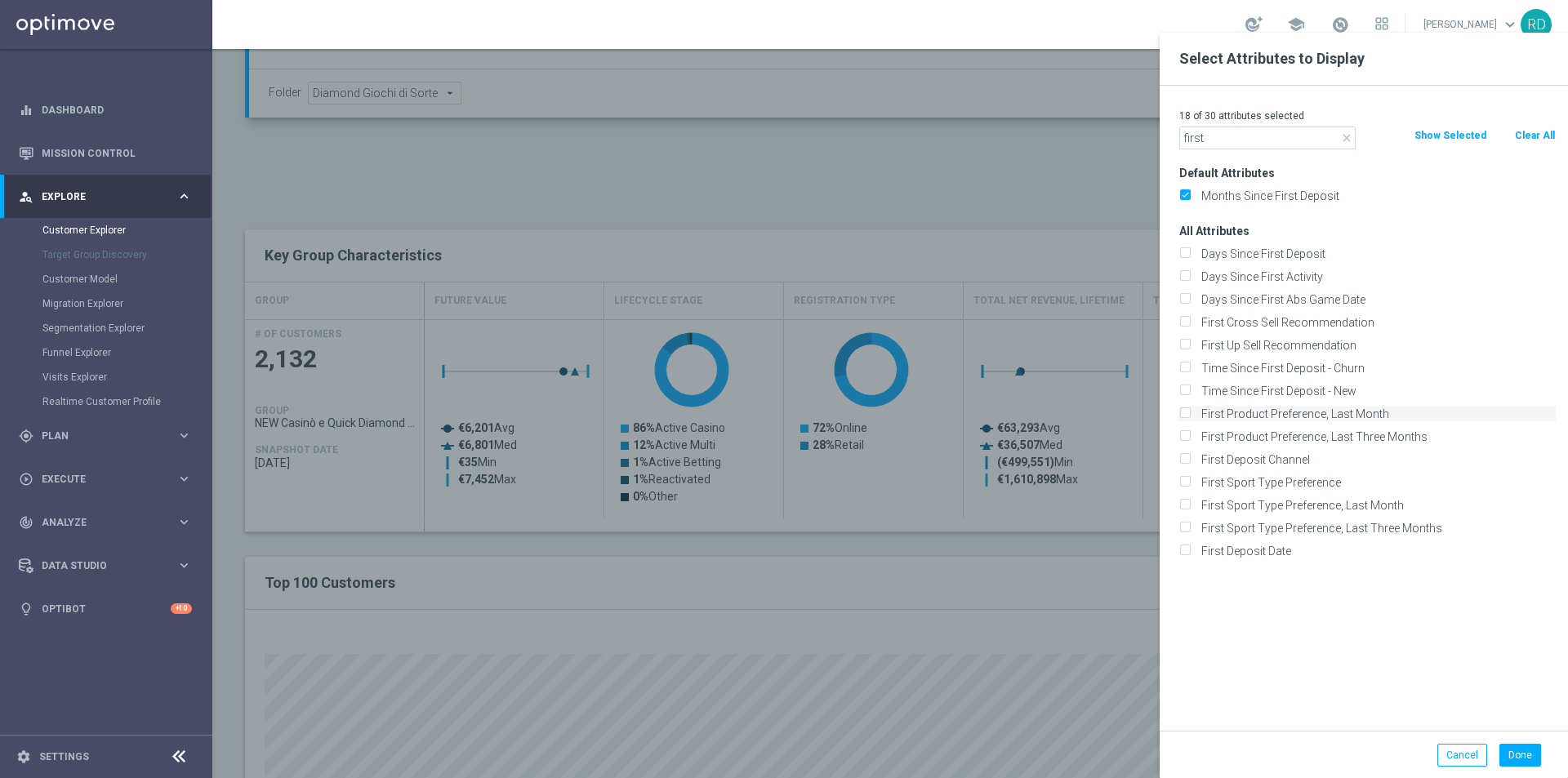
checkbox input "true"
click at [1510, 757] on button "Done" at bounding box center [1519, 755] width 42 height 22
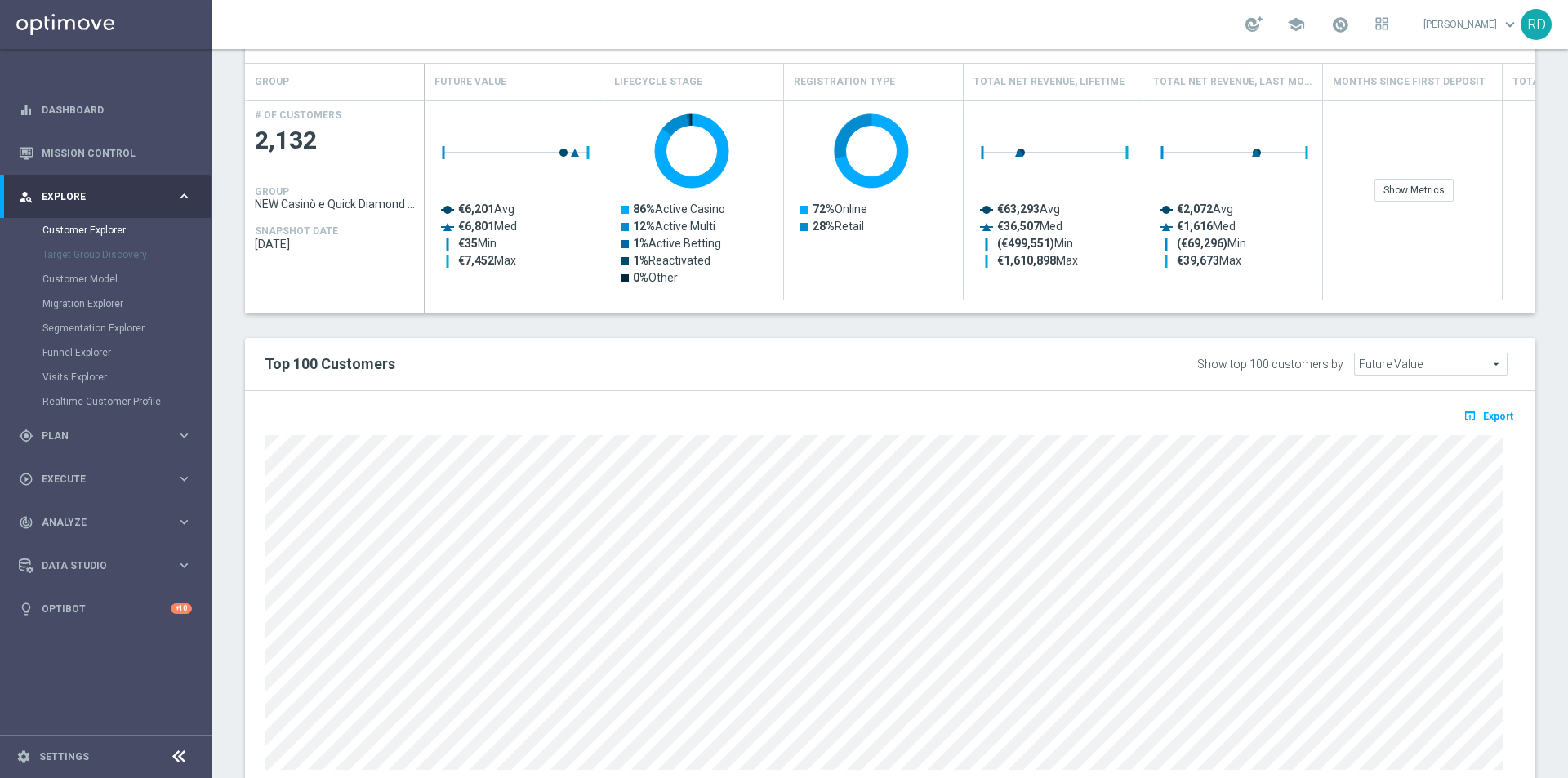
scroll to position [735, 0]
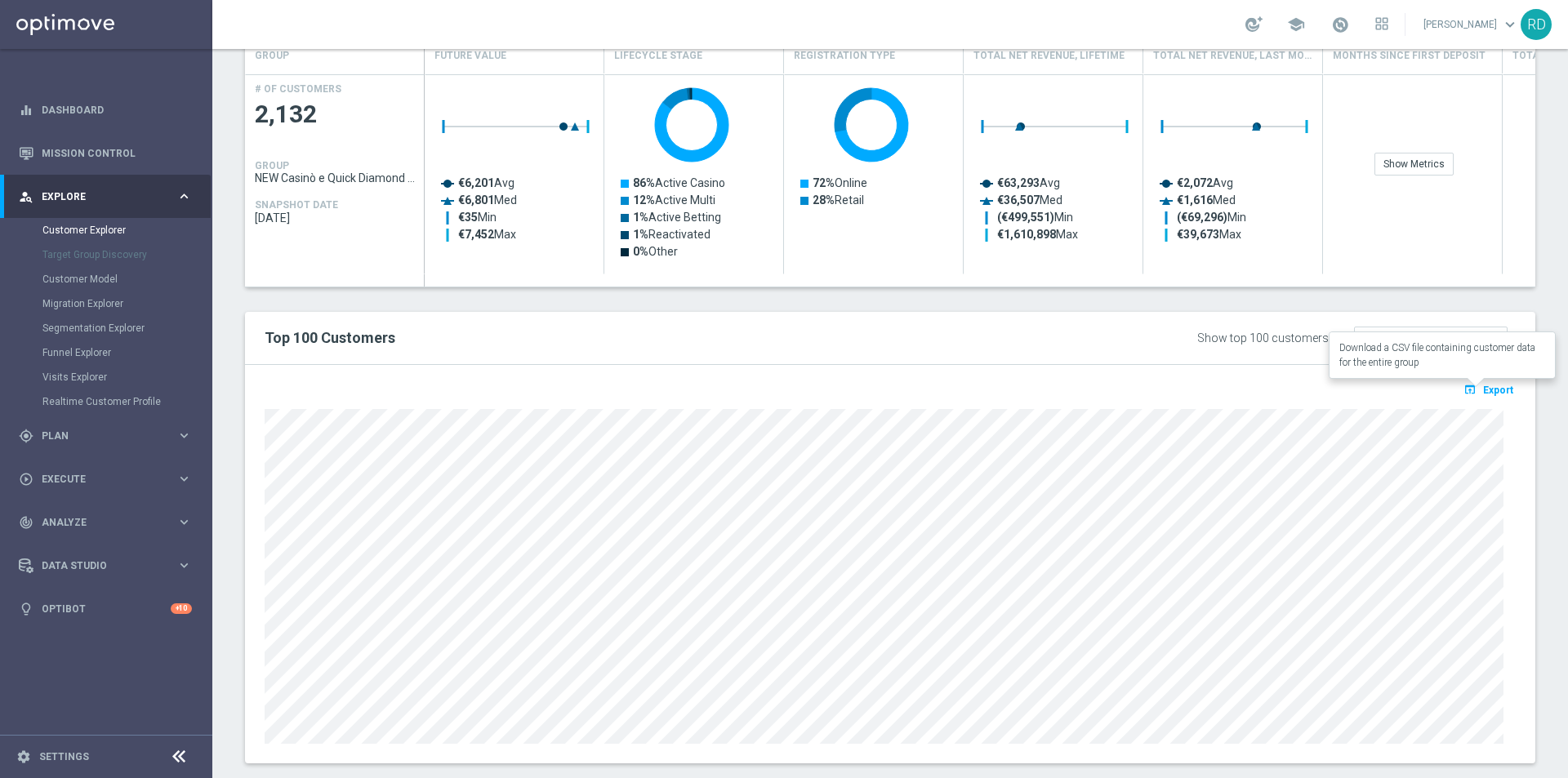
click at [1483, 392] on span "Export" at bounding box center [1498, 390] width 30 height 11
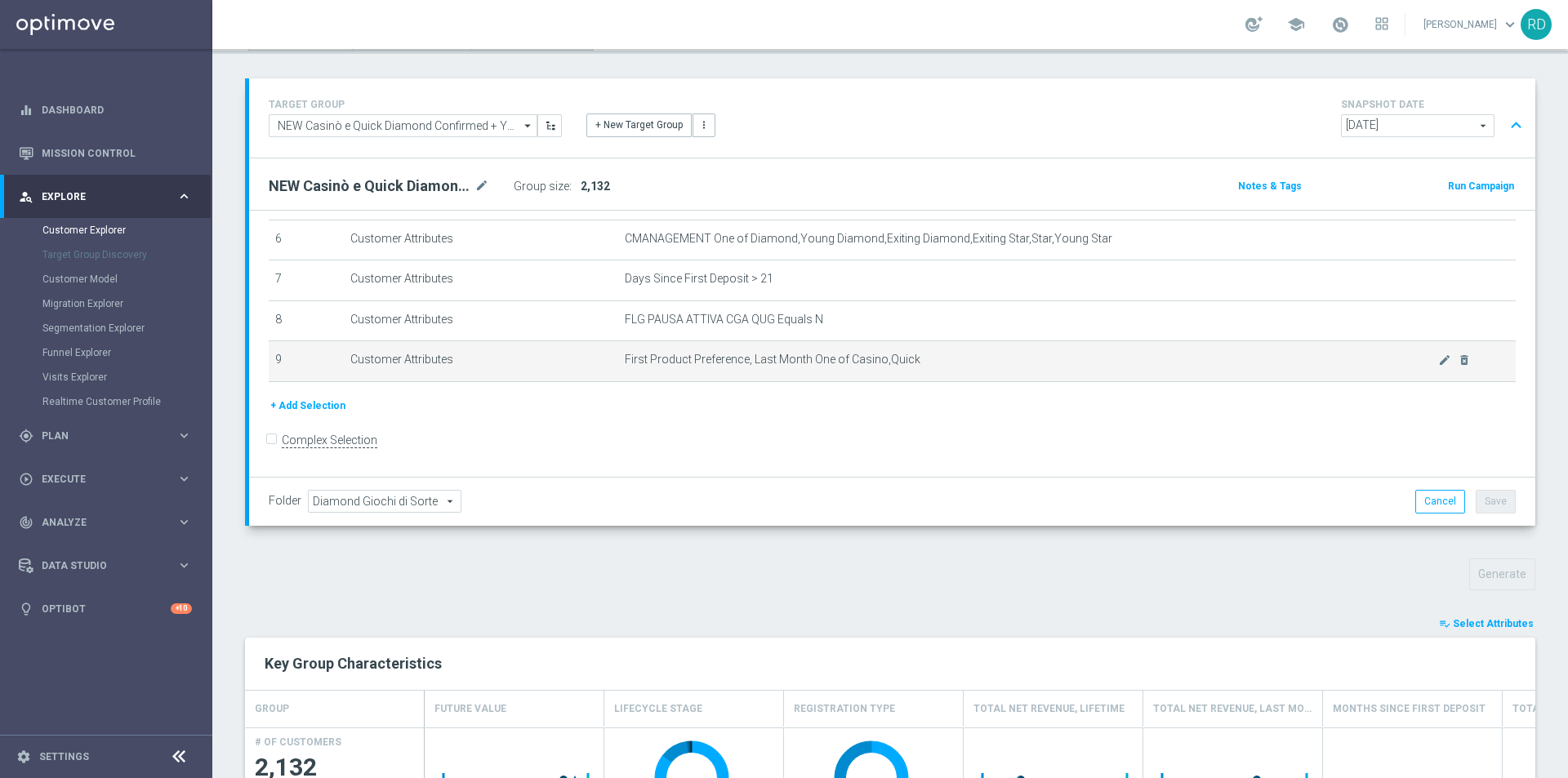
scroll to position [252, 0]
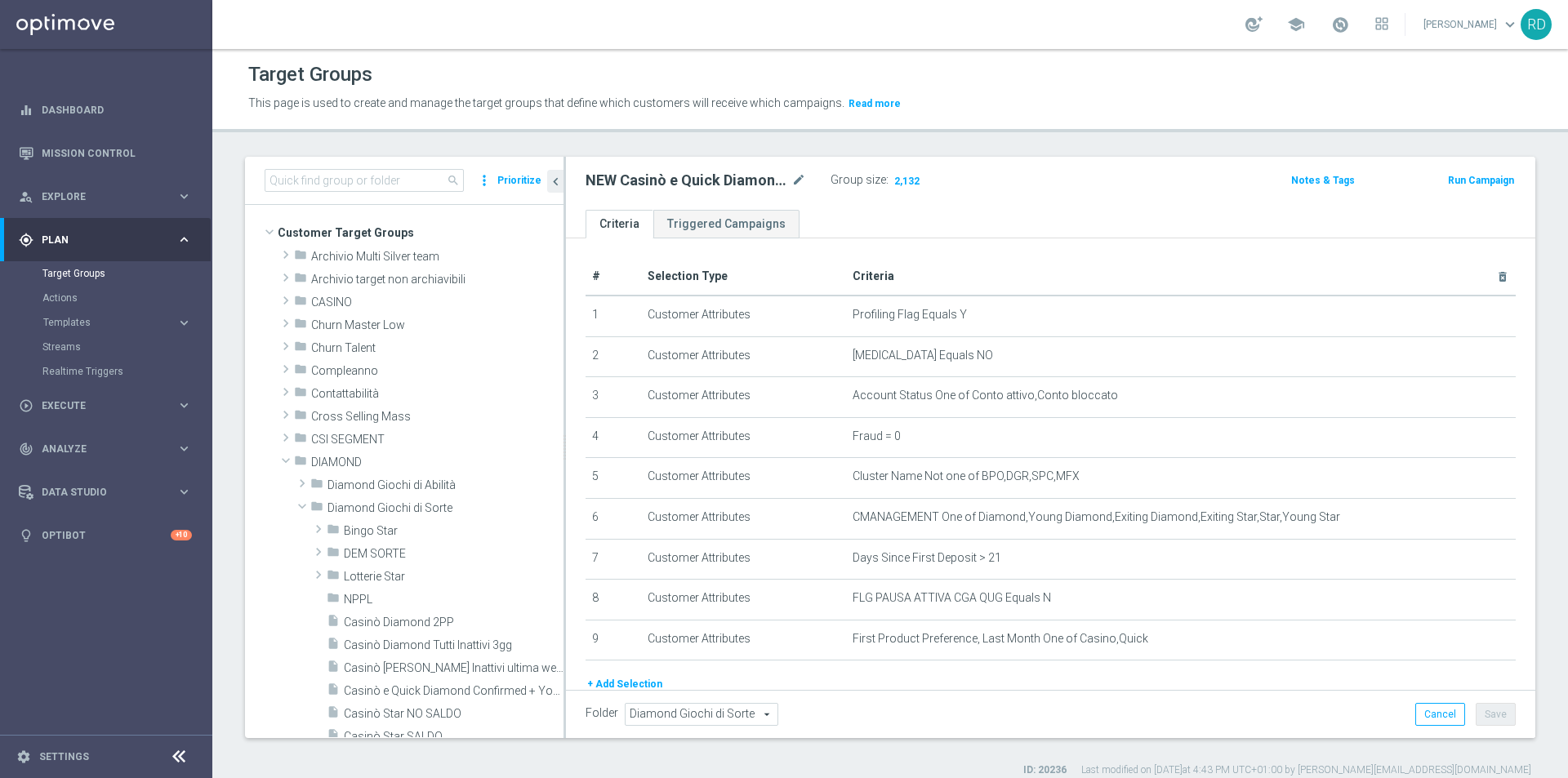
scroll to position [326, 0]
